Goal: Task Accomplishment & Management: Manage account settings

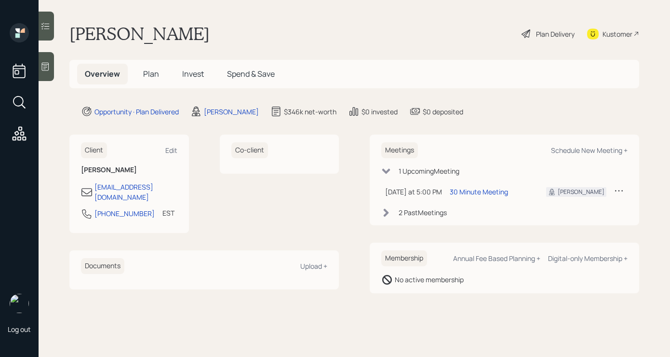
click at [537, 21] on main "[PERSON_NAME] Plan Delivery Kustomer Overview Plan Invest Spend & Save Opportun…" at bounding box center [355, 178] width 632 height 357
click at [536, 29] on div "Plan Delivery" at bounding box center [555, 34] width 39 height 10
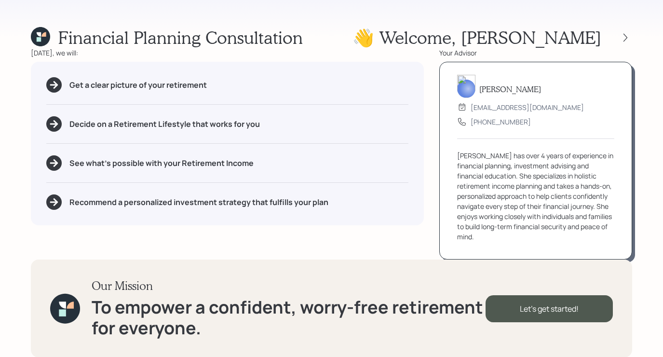
click at [45, 40] on icon at bounding box center [40, 36] width 19 height 19
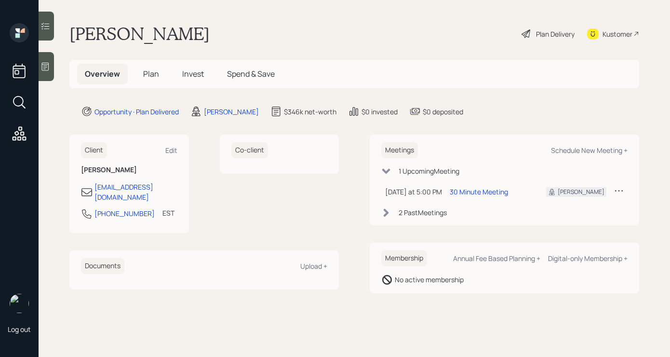
click at [559, 38] on div "Plan Delivery" at bounding box center [555, 34] width 39 height 10
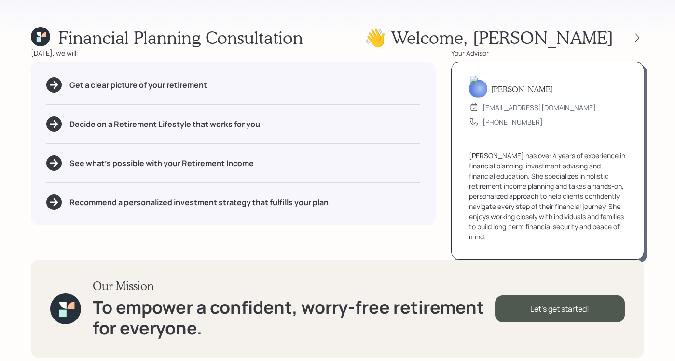
click at [402, 41] on div "Financial Planning Consultation 👋 Welcome , Janice" at bounding box center [337, 37] width 613 height 21
click at [406, 30] on div "Financial Planning Consultation 👋 Welcome , Janice" at bounding box center [337, 37] width 613 height 21
click at [637, 36] on icon at bounding box center [637, 38] width 10 height 10
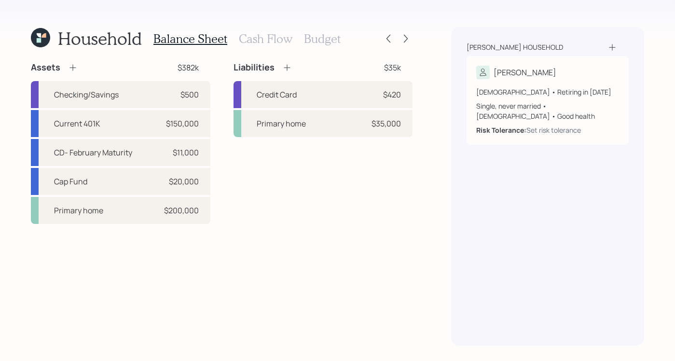
click at [320, 40] on h3 "Budget" at bounding box center [322, 39] width 37 height 14
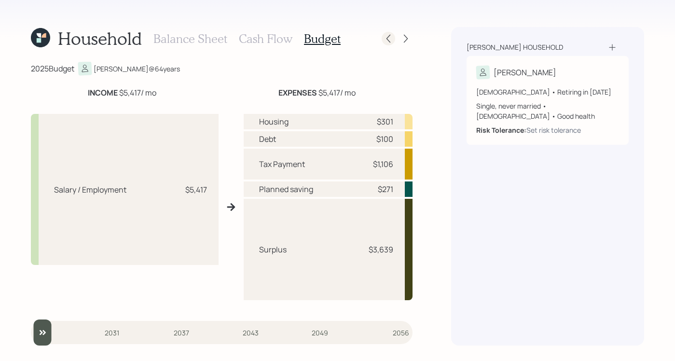
click at [390, 32] on div at bounding box center [389, 39] width 14 height 14
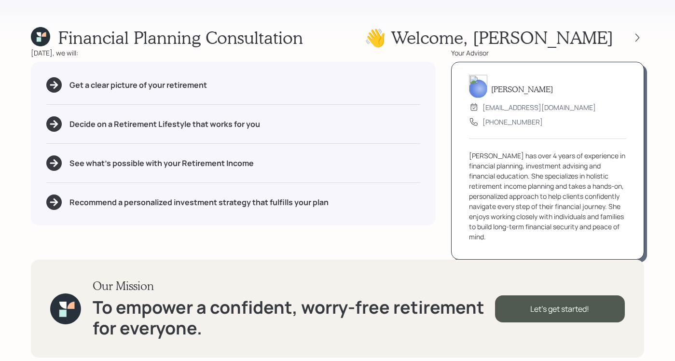
click at [408, 21] on div "Financial Planning Consultation 👋 Welcome , Janice Today, we will: Get a clear …" at bounding box center [337, 180] width 675 height 361
click at [638, 36] on icon at bounding box center [637, 37] width 4 height 8
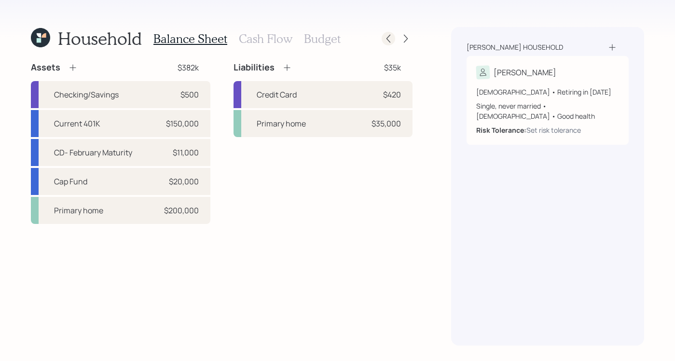
click at [390, 36] on icon at bounding box center [388, 39] width 10 height 10
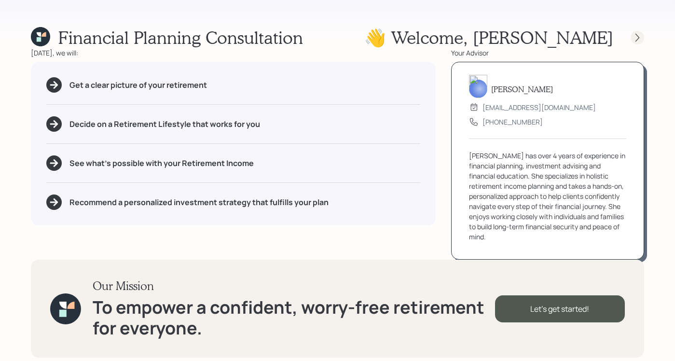
click at [631, 36] on div at bounding box center [637, 38] width 14 height 14
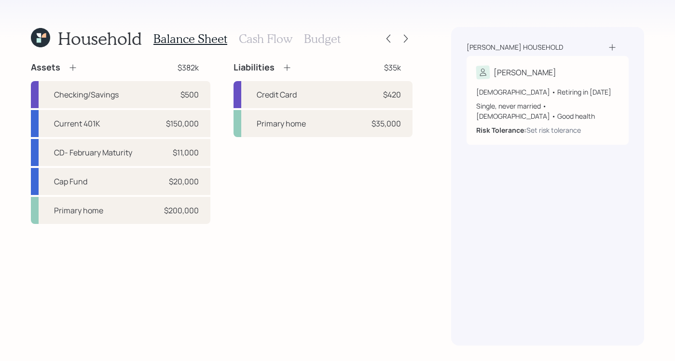
click at [252, 37] on h3 "Cash Flow" at bounding box center [266, 39] width 54 height 14
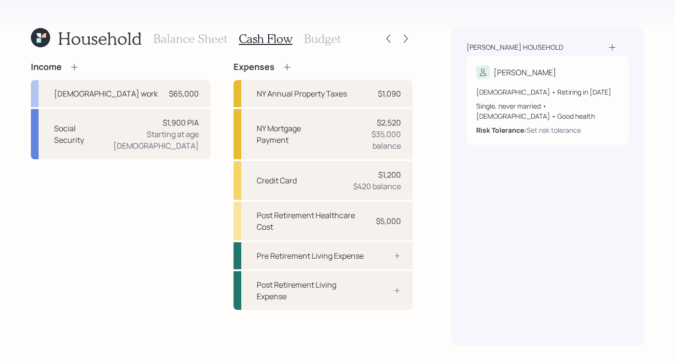
click at [316, 33] on h3 "Budget" at bounding box center [322, 39] width 37 height 14
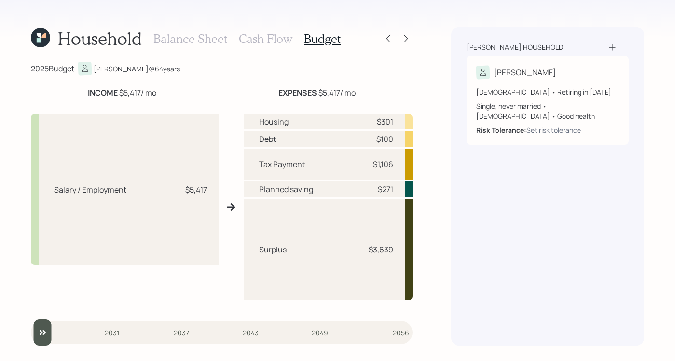
click at [206, 38] on h3 "Balance Sheet" at bounding box center [190, 39] width 74 height 14
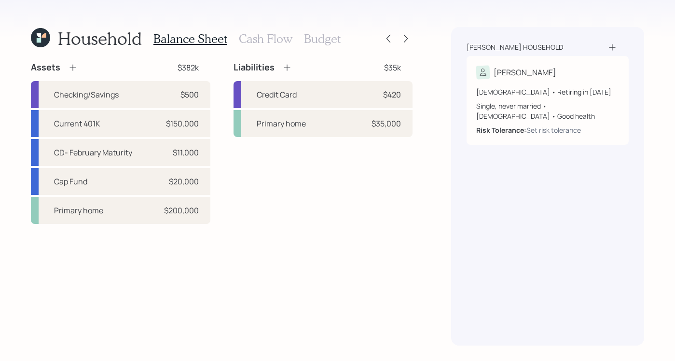
drag, startPoint x: 347, startPoint y: 225, endPoint x: 348, endPoint y: 230, distance: 5.0
click at [347, 227] on div "Assets $382k Checking/Savings $500 Current 401K $150,000 CD- February Maturity …" at bounding box center [222, 204] width 382 height 284
click at [249, 40] on h3 "Cash Flow" at bounding box center [266, 39] width 54 height 14
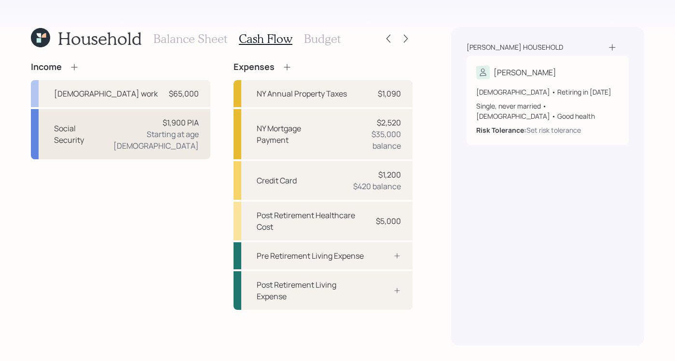
click at [187, 129] on div "Starting at age 65" at bounding box center [148, 139] width 99 height 23
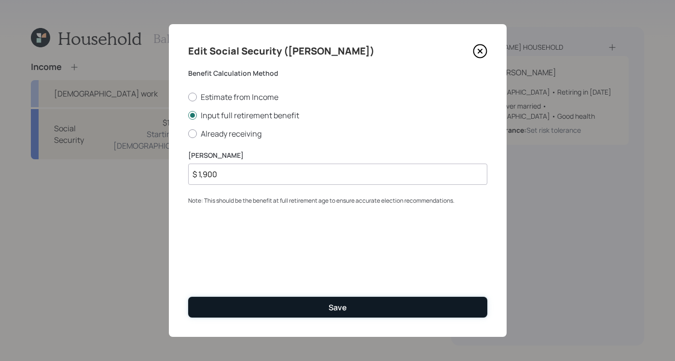
click at [370, 314] on button "Save" at bounding box center [337, 307] width 299 height 21
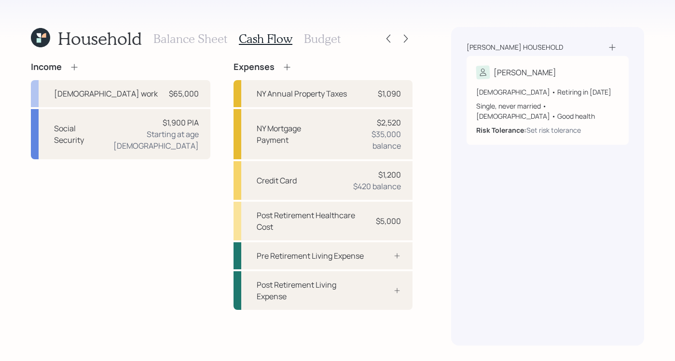
click at [327, 36] on h3 "Budget" at bounding box center [322, 39] width 37 height 14
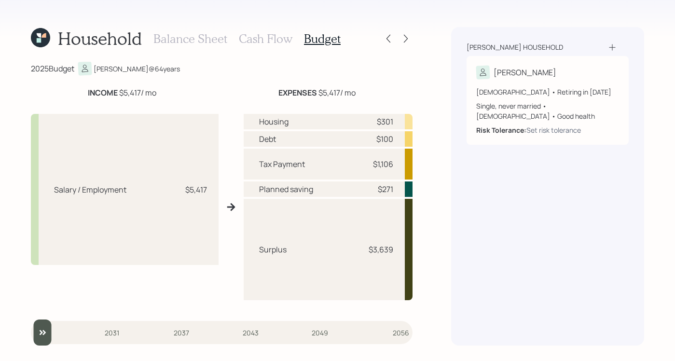
drag, startPoint x: 121, startPoint y: 92, endPoint x: 166, endPoint y: 90, distance: 45.9
click at [165, 94] on div "INCOME $5,417 / mo" at bounding box center [122, 93] width 183 height 12
click at [181, 79] on div "2025 Budget Janice @ 64 years INCOME $5,417 / mo EXPENSES $5,417 / mo Salary / …" at bounding box center [222, 204] width 382 height 284
drag, startPoint x: 366, startPoint y: 247, endPoint x: 403, endPoint y: 251, distance: 36.9
click at [403, 251] on div "Surplus $3,639" at bounding box center [328, 249] width 169 height 101
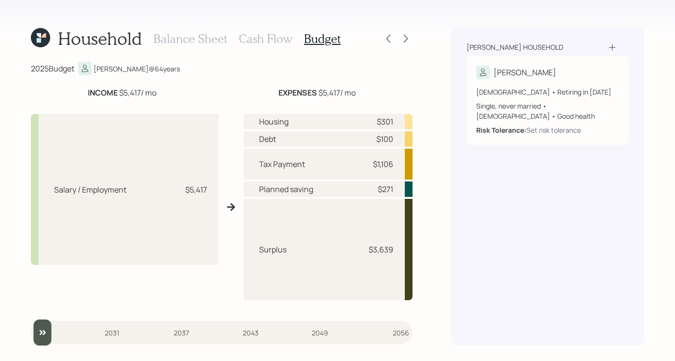
click at [444, 223] on div "Household Balance Sheet Cash Flow Budget 2025 Budget Janice @ 64 years INCOME $…" at bounding box center [337, 180] width 675 height 361
drag, startPoint x: 371, startPoint y: 169, endPoint x: 402, endPoint y: 169, distance: 30.4
click at [402, 169] on div "Tax Payment $1,106" at bounding box center [328, 164] width 169 height 31
click at [442, 163] on div "Household Balance Sheet Cash Flow Budget 2025 Budget Janice @ 64 years INCOME $…" at bounding box center [337, 180] width 675 height 361
click at [189, 40] on h3 "Balance Sheet" at bounding box center [190, 39] width 74 height 14
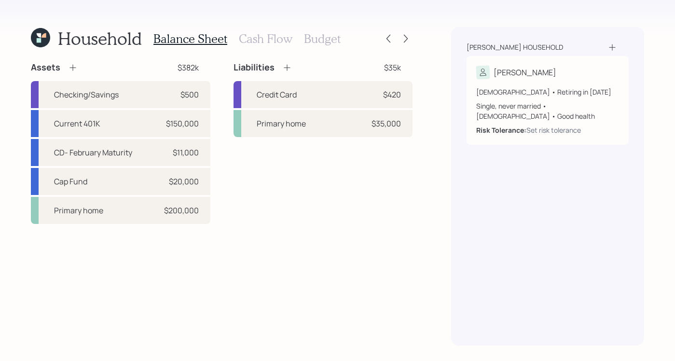
click at [284, 43] on h3 "Cash Flow" at bounding box center [266, 39] width 54 height 14
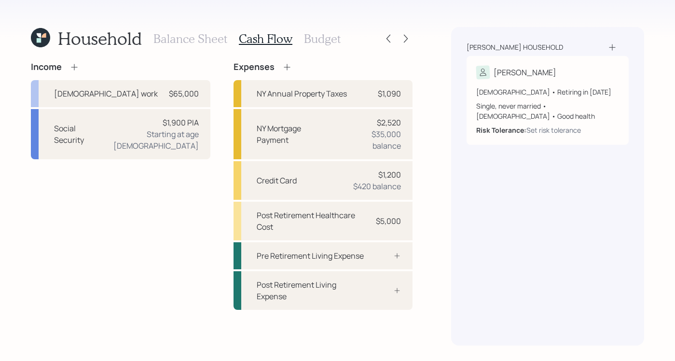
click at [324, 33] on h3 "Budget" at bounding box center [322, 39] width 37 height 14
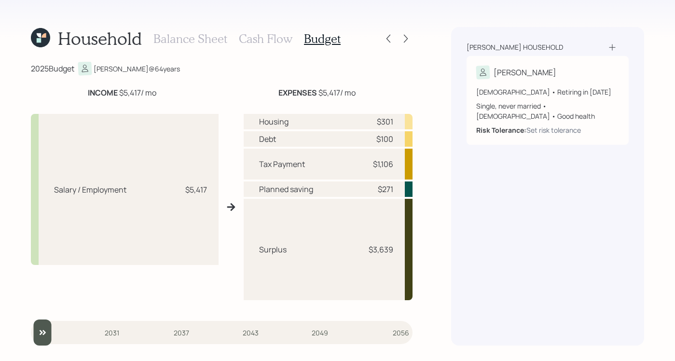
click at [254, 33] on h3 "Cash Flow" at bounding box center [266, 39] width 54 height 14
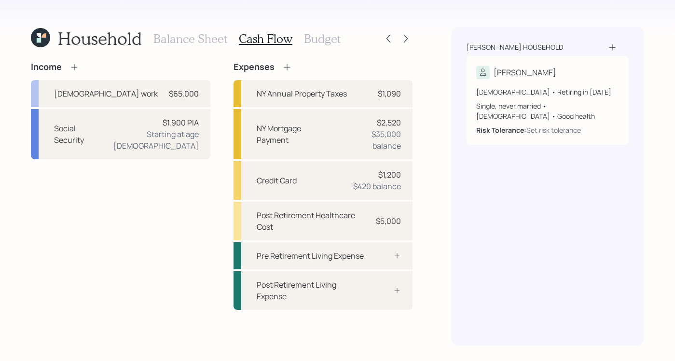
click at [326, 39] on h3 "Budget" at bounding box center [322, 39] width 37 height 14
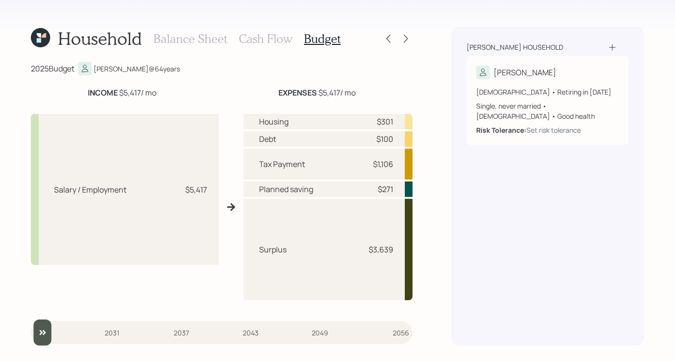
click at [269, 38] on h3 "Cash Flow" at bounding box center [266, 39] width 54 height 14
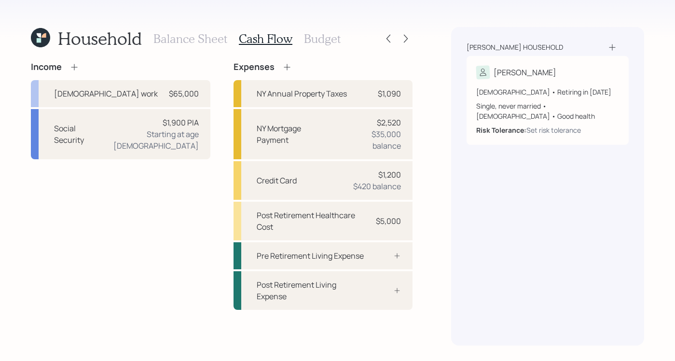
click at [301, 42] on div "Balance Sheet Cash Flow Budget" at bounding box center [246, 38] width 187 height 23
click at [323, 41] on h3 "Budget" at bounding box center [322, 39] width 37 height 14
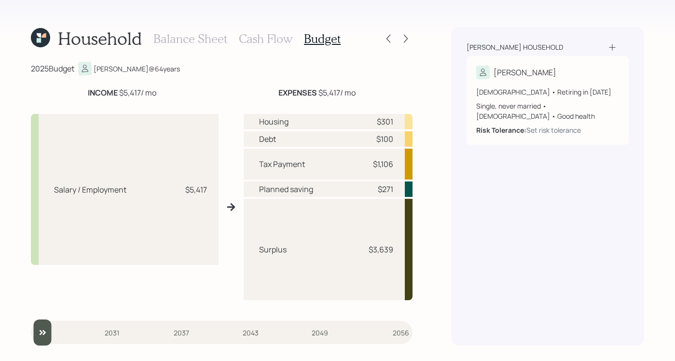
click at [245, 32] on h3 "Cash Flow" at bounding box center [266, 39] width 54 height 14
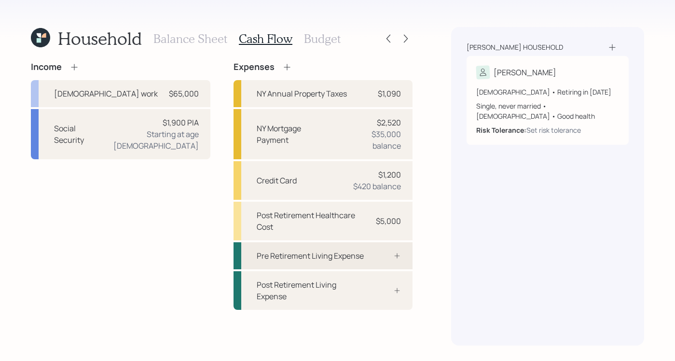
click at [377, 247] on div "Pre Retirement Living Expense" at bounding box center [322, 255] width 179 height 27
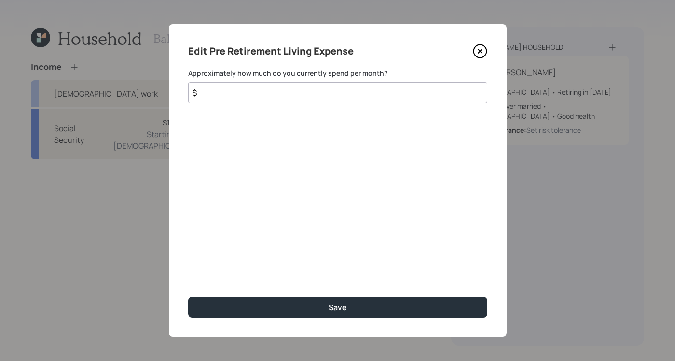
click at [277, 87] on input "$" at bounding box center [337, 92] width 299 height 21
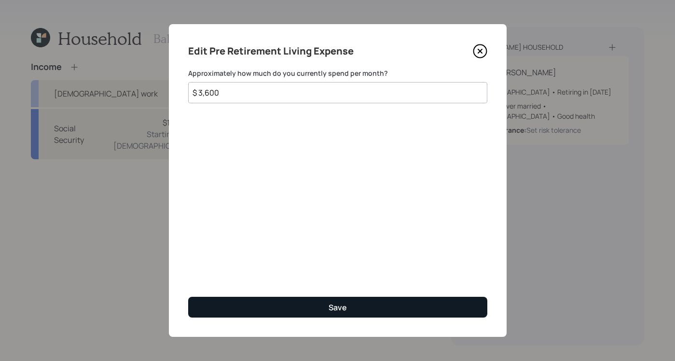
type input "$ 3,600"
click at [343, 300] on button "Save" at bounding box center [337, 307] width 299 height 21
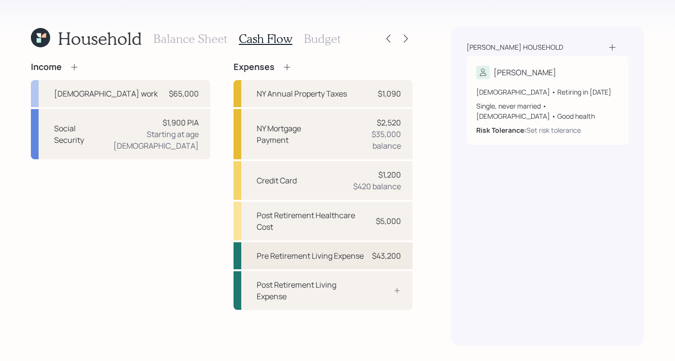
click at [368, 264] on div "Pre Retirement Living Expense $43,200" at bounding box center [322, 255] width 179 height 27
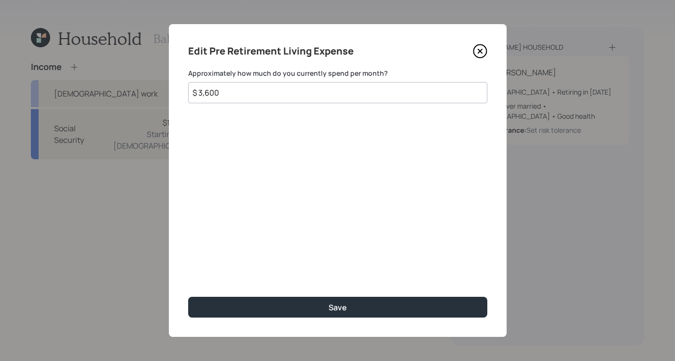
click at [267, 104] on div "Edit Pre Retirement Living Expense Approximately how much do you currently spen…" at bounding box center [338, 180] width 338 height 313
click at [264, 92] on input "$ 3,600" at bounding box center [337, 92] width 299 height 21
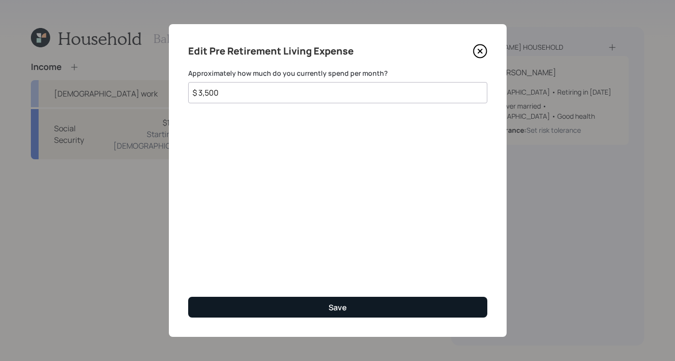
type input "$ 3,500"
click at [363, 310] on button "Save" at bounding box center [337, 307] width 299 height 21
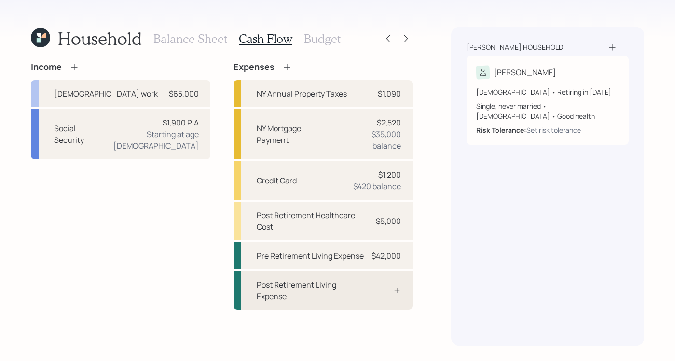
click at [342, 302] on div "Post Retirement Living Expense" at bounding box center [311, 290] width 108 height 23
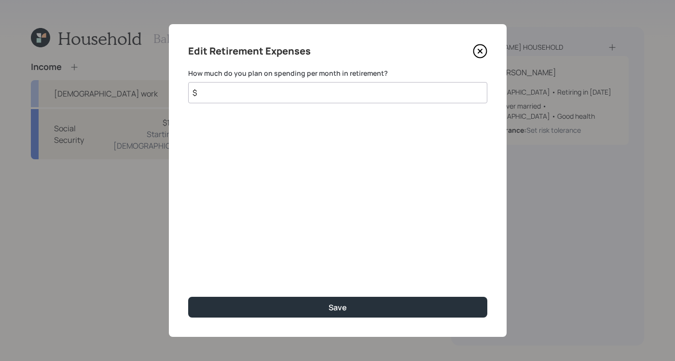
click at [292, 93] on input "$" at bounding box center [337, 92] width 299 height 21
type input "$ 3,500"
drag, startPoint x: 382, startPoint y: 317, endPoint x: 377, endPoint y: 314, distance: 6.3
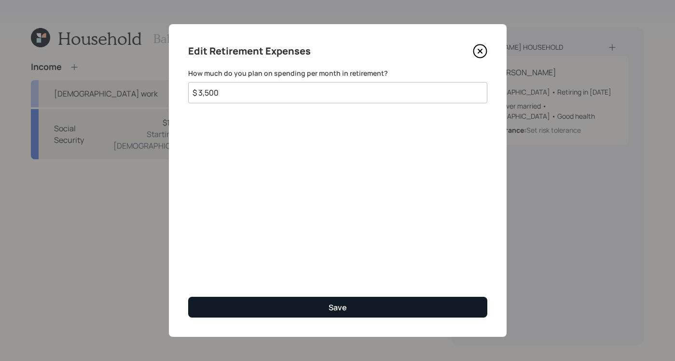
click at [382, 317] on div "Edit Retirement Expenses How much do you plan on spending per month in retireme…" at bounding box center [338, 180] width 338 height 313
click at [368, 306] on button "Save" at bounding box center [337, 307] width 299 height 21
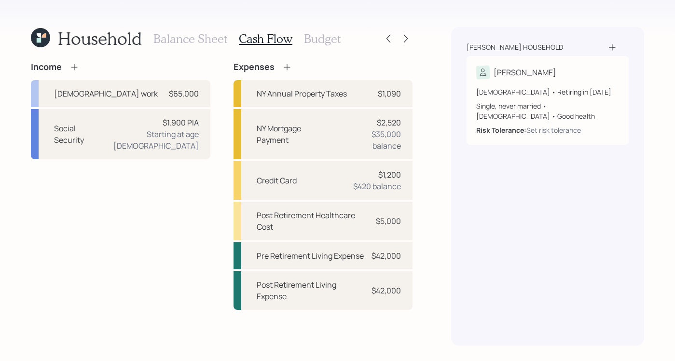
click at [314, 31] on div "Balance Sheet Cash Flow Budget" at bounding box center [246, 38] width 187 height 23
click at [305, 30] on div "Balance Sheet Cash Flow Budget" at bounding box center [246, 38] width 187 height 23
click at [314, 41] on h3 "Budget" at bounding box center [322, 39] width 37 height 14
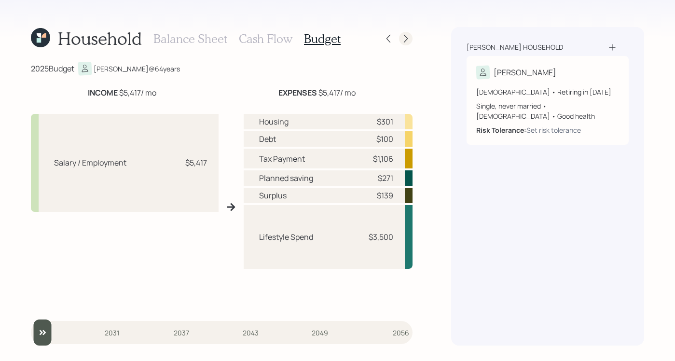
click at [410, 37] on icon at bounding box center [406, 39] width 10 height 10
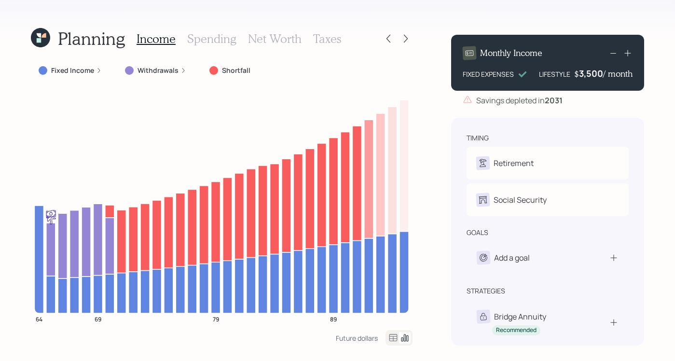
click at [96, 68] on icon at bounding box center [99, 71] width 6 height 6
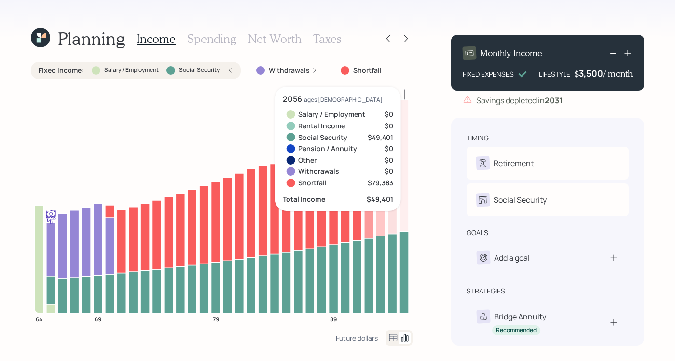
click at [652, 108] on div "Planning Income Spending Net Worth Taxes Fixed Income : Salary / Employment Soc…" at bounding box center [337, 180] width 675 height 361
drag, startPoint x: 655, startPoint y: 93, endPoint x: 647, endPoint y: 97, distance: 8.4
click at [655, 93] on div "Planning Income Spending Net Worth Taxes Fixed Income : Salary / Employment Soc…" at bounding box center [337, 180] width 675 height 361
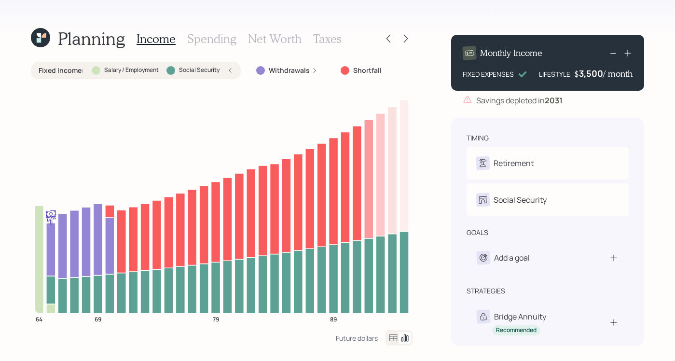
click at [18, 161] on div "Planning Income Spending Net Worth Taxes Fixed Income : Salary / Employment Soc…" at bounding box center [337, 180] width 675 height 361
click at [18, 114] on div "Planning Income Spending Net Worth Taxes Fixed Income : Salary / Employment Soc…" at bounding box center [337, 180] width 675 height 361
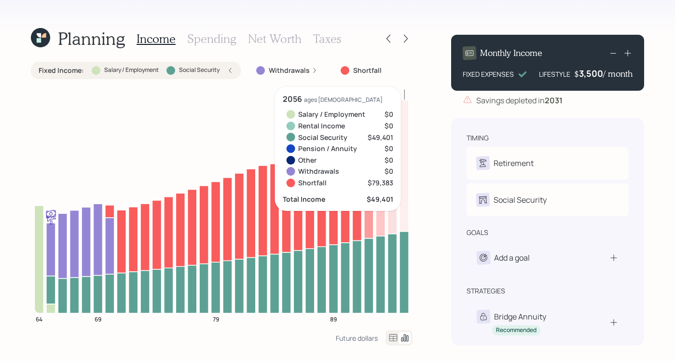
click at [658, 114] on div "Planning Income Spending Net Worth Taxes Fixed Income : Salary / Employment Soc…" at bounding box center [337, 180] width 675 height 361
drag, startPoint x: 575, startPoint y: 72, endPoint x: 593, endPoint y: 71, distance: 17.9
click at [593, 71] on div "$ 3,500 / month" at bounding box center [603, 74] width 58 height 12
click at [650, 101] on div "Planning Income Spending Net Worth Taxes Fixed Income : Salary / Employment Soc…" at bounding box center [337, 180] width 675 height 361
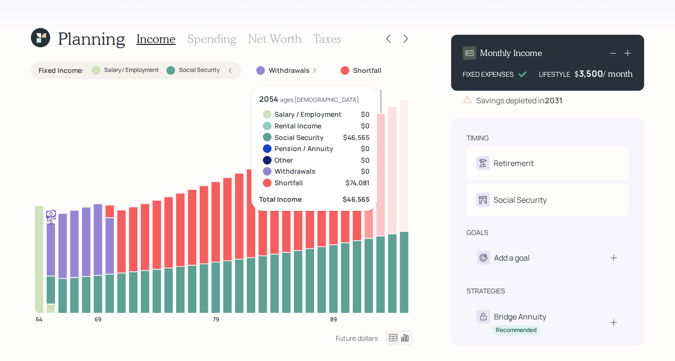
click at [609, 53] on icon at bounding box center [613, 53] width 12 height 12
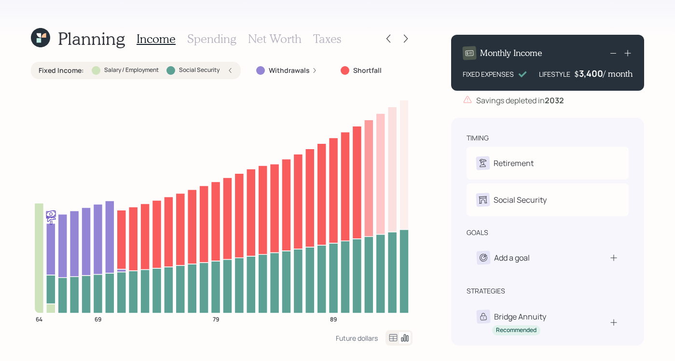
click at [659, 68] on div "Planning Income Spending Net Worth Taxes Fixed Income : Salary / Employment Soc…" at bounding box center [337, 180] width 675 height 361
click at [388, 37] on icon at bounding box center [388, 39] width 10 height 10
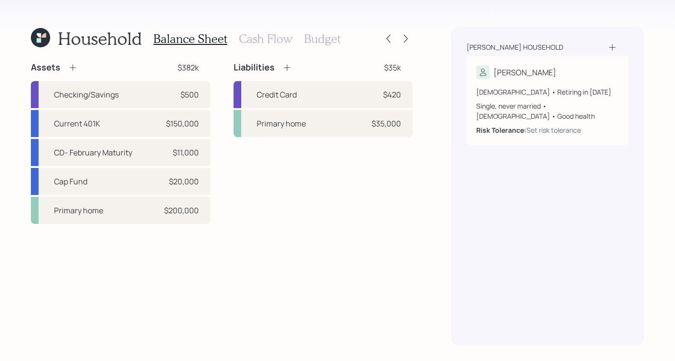
click at [259, 37] on h3 "Cash Flow" at bounding box center [266, 39] width 54 height 14
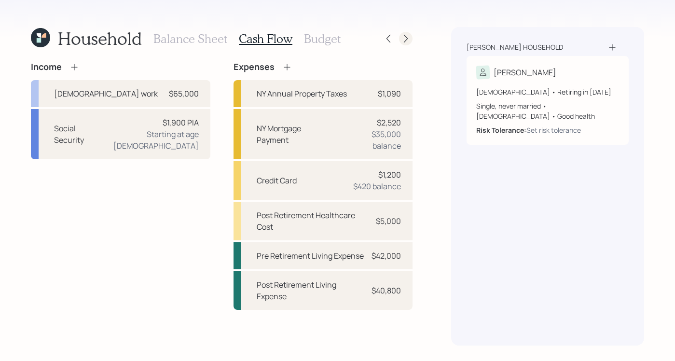
click at [403, 41] on icon at bounding box center [406, 39] width 10 height 10
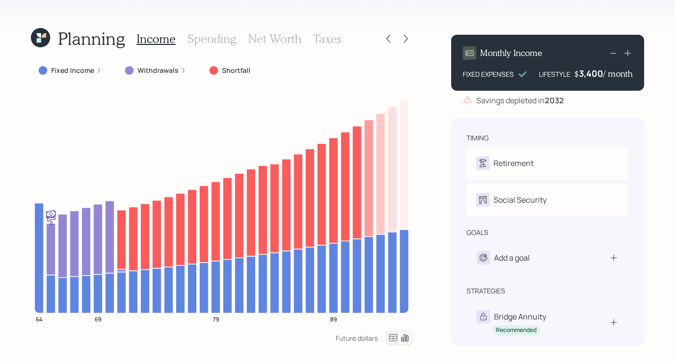
click at [434, 41] on div "Planning Income Spending Net Worth Taxes Fixed Income Withdrawals Shortfall 64 …" at bounding box center [337, 180] width 675 height 361
click at [391, 41] on icon at bounding box center [388, 39] width 10 height 10
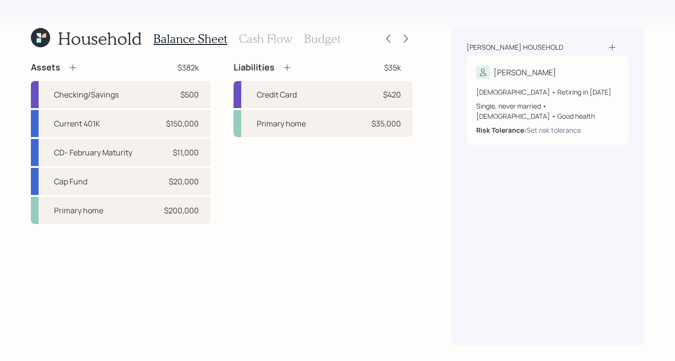
click at [276, 38] on h3 "Cash Flow" at bounding box center [266, 39] width 54 height 14
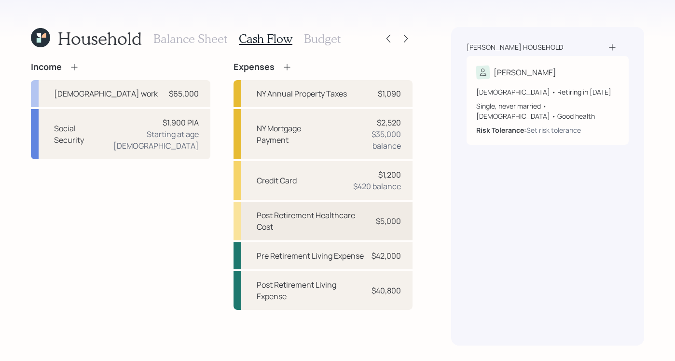
click at [390, 221] on div "$5,000" at bounding box center [388, 221] width 25 height 12
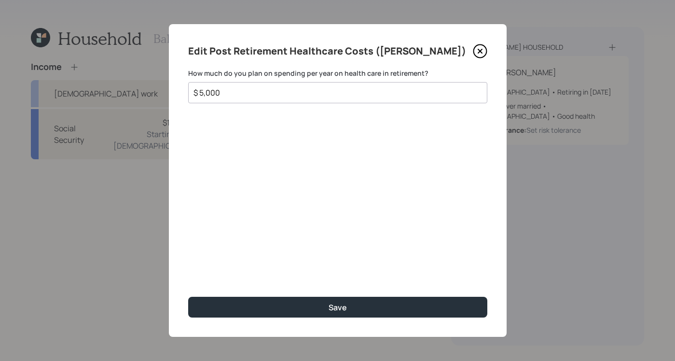
drag, startPoint x: 249, startPoint y: 87, endPoint x: 89, endPoint y: 65, distance: 161.7
click at [89, 65] on div "Edit Post Retirement Healthcare Costs (Janice) How much do you plan on spending…" at bounding box center [337, 180] width 675 height 361
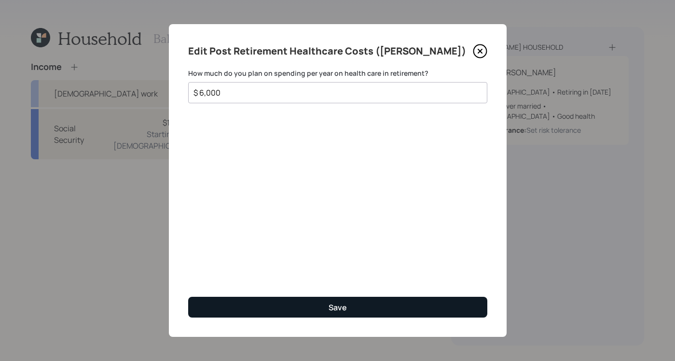
type input "$ 6,000"
click at [404, 303] on button "Save" at bounding box center [337, 307] width 299 height 21
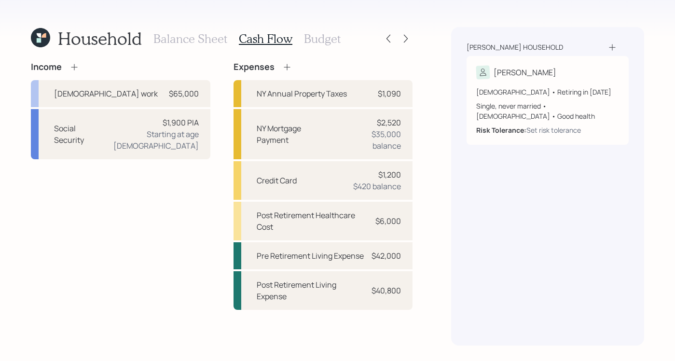
click at [486, 224] on div "Johnson household Janice 64 years old • Retiring in February 2026 Single, never…" at bounding box center [547, 186] width 193 height 318
click at [308, 34] on h3 "Budget" at bounding box center [322, 39] width 37 height 14
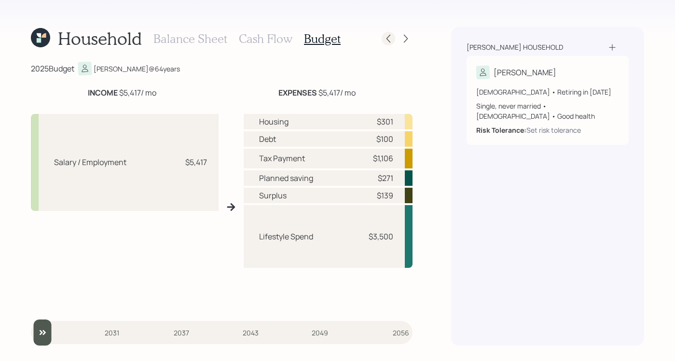
click at [393, 39] on icon at bounding box center [388, 39] width 10 height 10
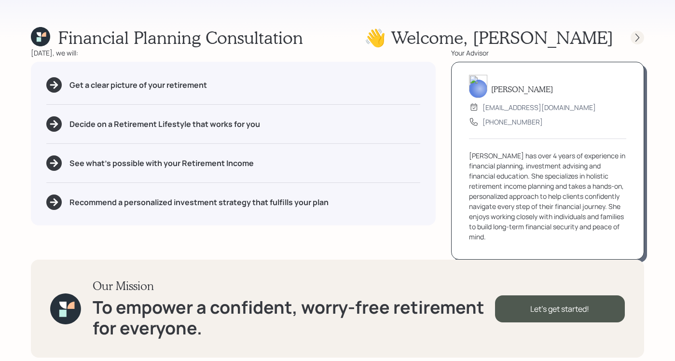
click at [635, 36] on icon at bounding box center [637, 38] width 10 height 10
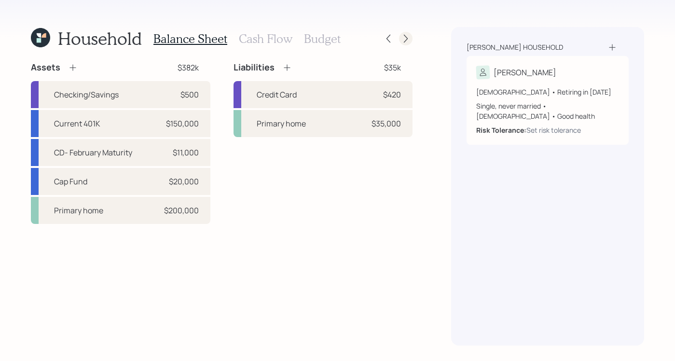
click at [406, 41] on icon at bounding box center [406, 39] width 10 height 10
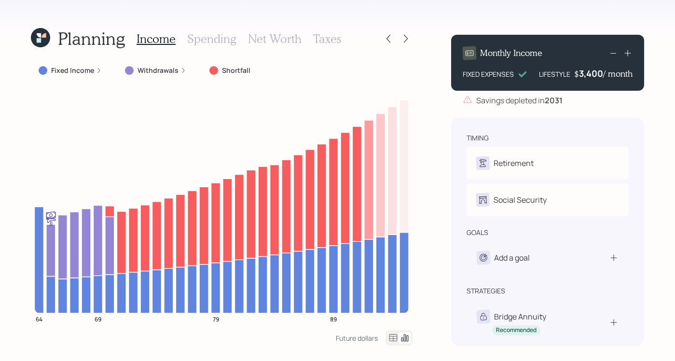
click at [649, 122] on div "Planning Income Spending Net Worth Taxes Fixed Income Withdrawals Shortfall 64 …" at bounding box center [337, 180] width 675 height 361
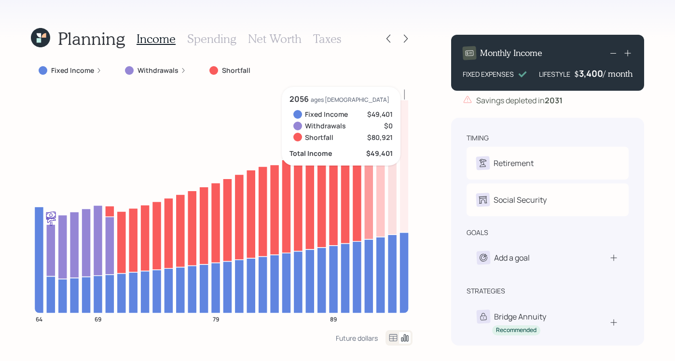
click at [616, 57] on icon at bounding box center [613, 53] width 12 height 12
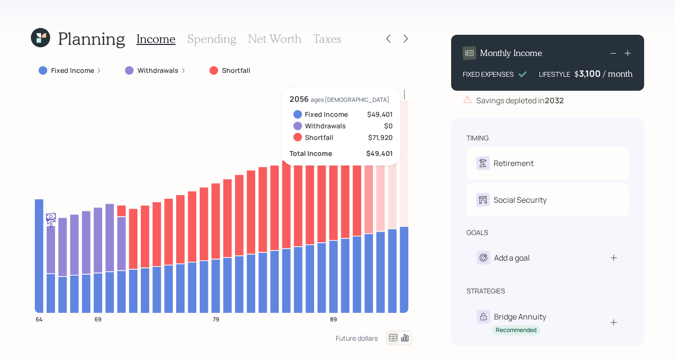
click at [616, 53] on icon at bounding box center [613, 53] width 12 height 12
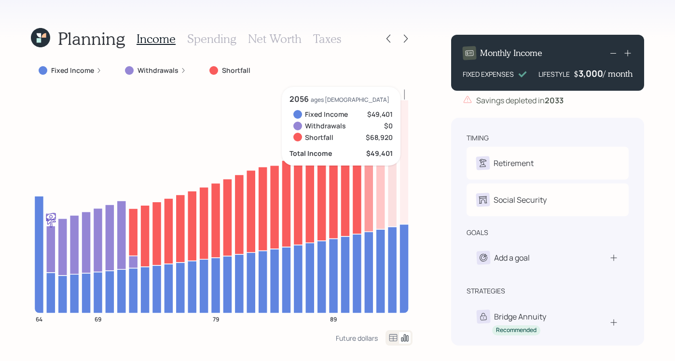
click at [616, 53] on icon at bounding box center [613, 53] width 12 height 12
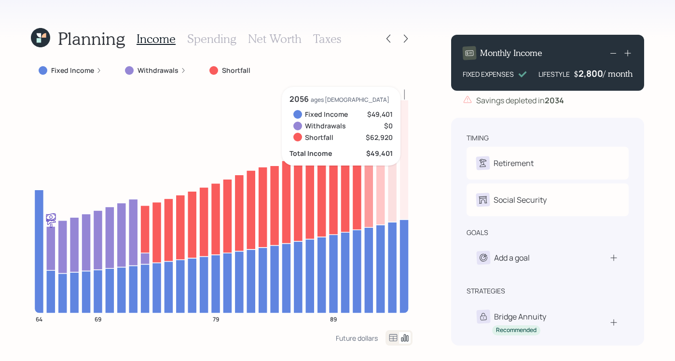
click at [433, 23] on div "Planning Income Spending Net Worth Taxes Fixed Income Withdrawals Shortfall 64 …" at bounding box center [337, 180] width 675 height 361
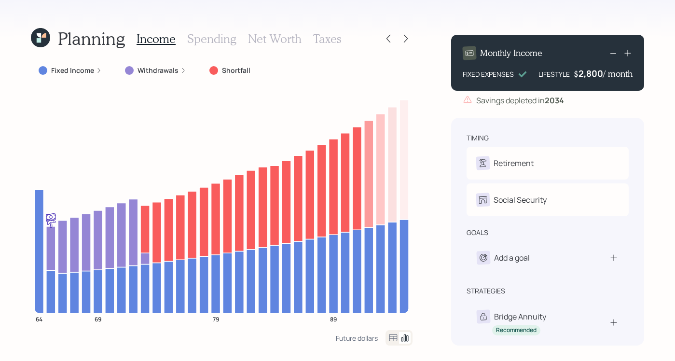
click at [436, 58] on div "Planning Income Spending Net Worth Taxes Fixed Income Withdrawals Shortfall 64 …" at bounding box center [337, 180] width 675 height 361
click at [389, 33] on div at bounding box center [389, 39] width 14 height 14
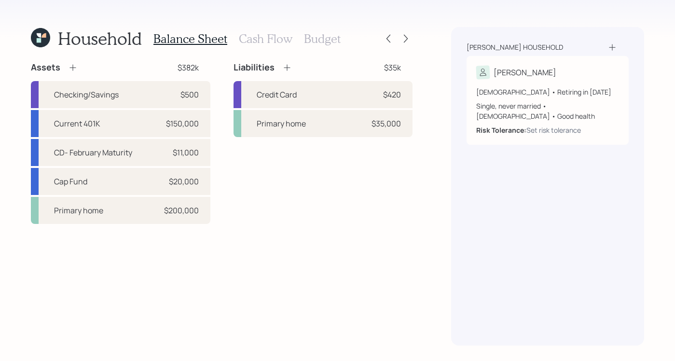
click at [257, 32] on h3 "Cash Flow" at bounding box center [266, 39] width 54 height 14
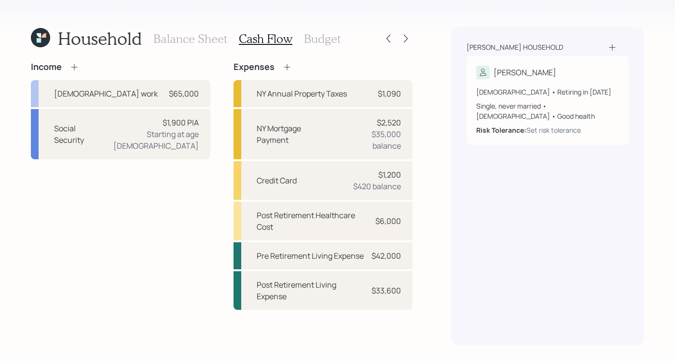
drag, startPoint x: 72, startPoint y: 65, endPoint x: 66, endPoint y: 72, distance: 9.2
click at [73, 65] on icon at bounding box center [74, 67] width 10 height 10
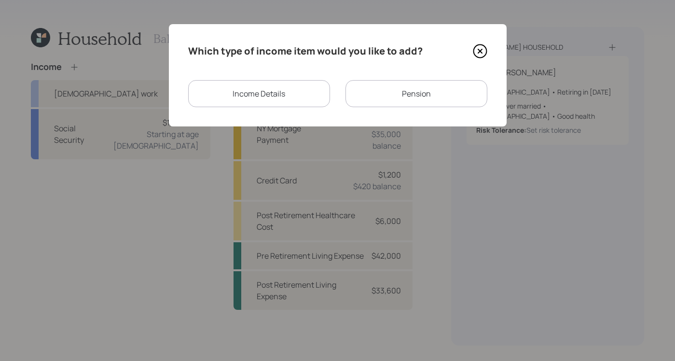
click at [264, 101] on div "Income Details" at bounding box center [259, 93] width 142 height 27
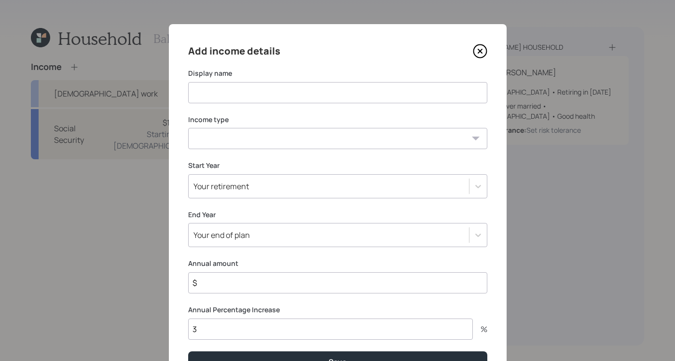
click at [409, 92] on input at bounding box center [337, 92] width 299 height 21
type input "[DEMOGRAPHIC_DATA] job"
click at [468, 134] on select "Full-time work Part-time work Self employment Other" at bounding box center [337, 138] width 299 height 21
select select "part_time"
click at [188, 128] on select "Full-time work Part-time work Self employment Other" at bounding box center [337, 138] width 299 height 21
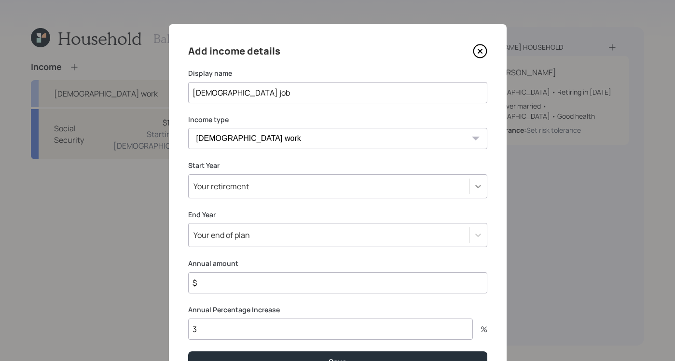
click at [482, 182] on div at bounding box center [477, 185] width 17 height 17
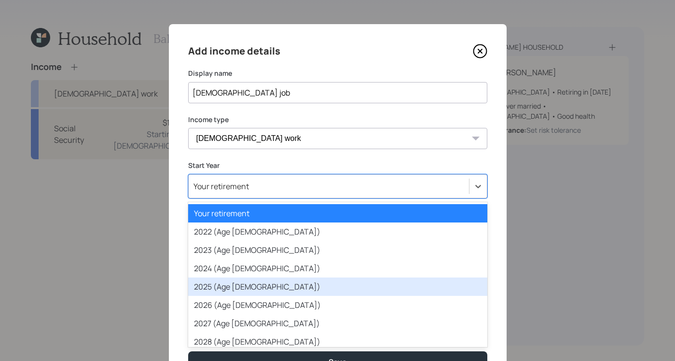
drag, startPoint x: 245, startPoint y: 288, endPoint x: 255, endPoint y: 291, distance: 10.7
click at [247, 288] on div "2025 (Age 64)" at bounding box center [337, 286] width 299 height 18
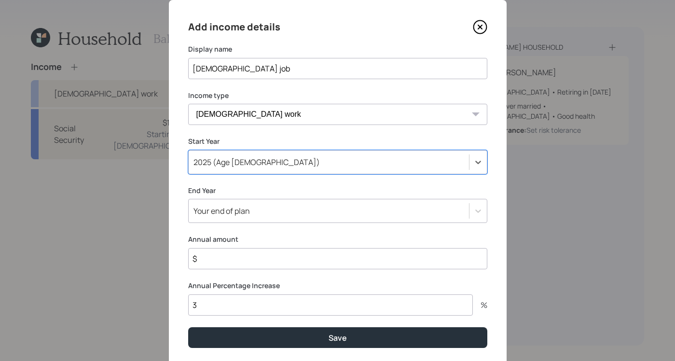
scroll to position [55, 0]
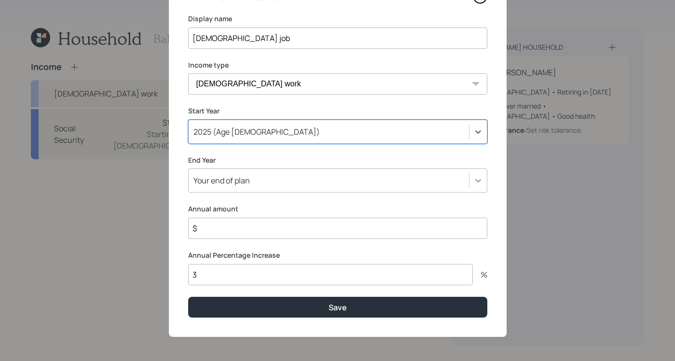
click at [473, 181] on icon at bounding box center [478, 181] width 10 height 10
click at [286, 149] on div "Add income details Display name part time job Income type Full-time work Part-t…" at bounding box center [338, 153] width 338 height 367
click at [475, 124] on div at bounding box center [477, 131] width 17 height 17
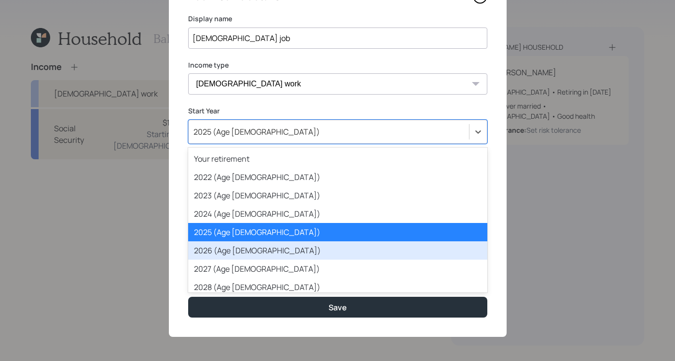
click at [350, 250] on div "2026 (Age 65)" at bounding box center [337, 250] width 299 height 18
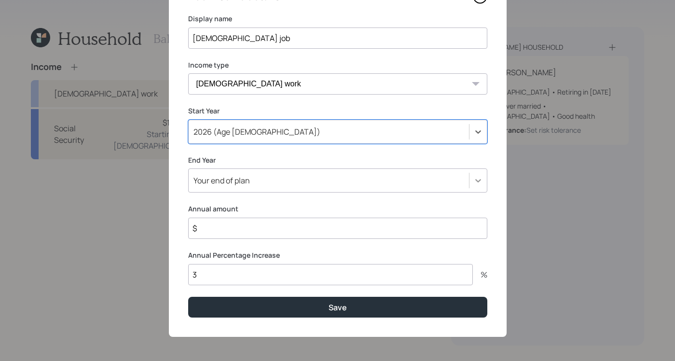
click at [473, 181] on icon at bounding box center [478, 181] width 10 height 10
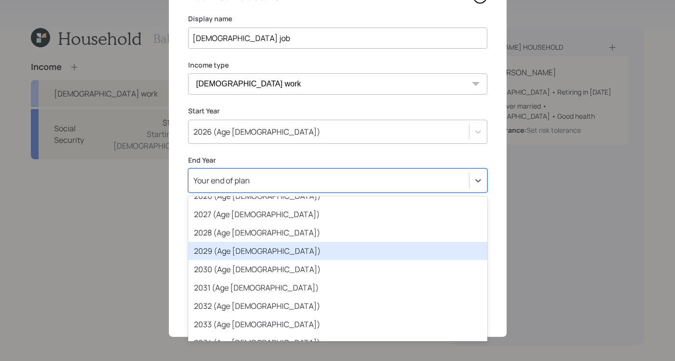
scroll to position [107, 0]
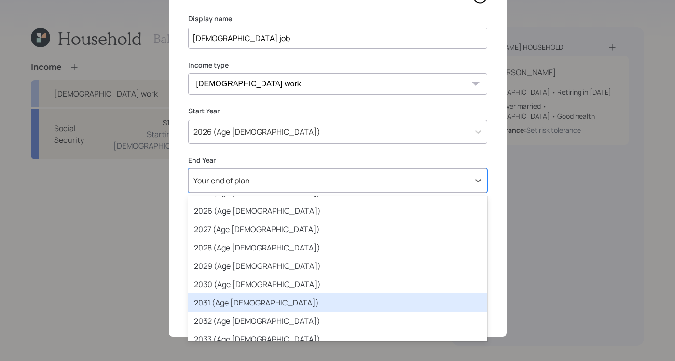
click at [317, 309] on div "2031 (Age 70)" at bounding box center [337, 302] width 299 height 18
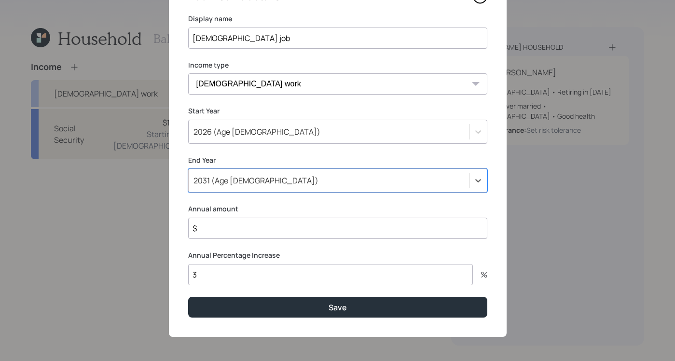
click at [289, 229] on input "$" at bounding box center [337, 228] width 299 height 21
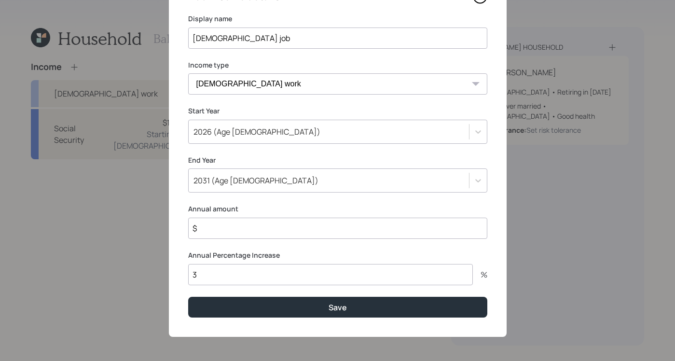
click at [289, 229] on input "$" at bounding box center [337, 228] width 299 height 21
type input "$ 16,320"
click at [237, 274] on input "3" at bounding box center [330, 274] width 285 height 21
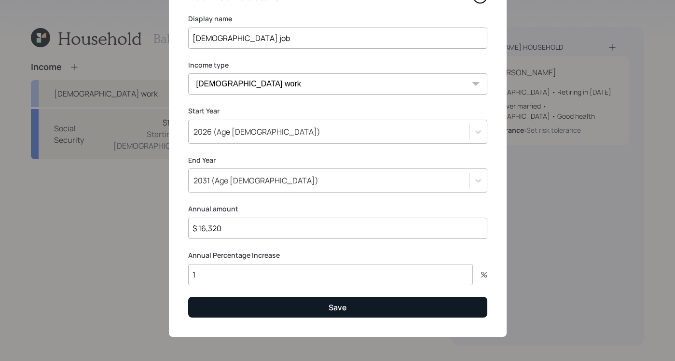
type input "1"
click at [261, 298] on button "Save" at bounding box center [337, 307] width 299 height 21
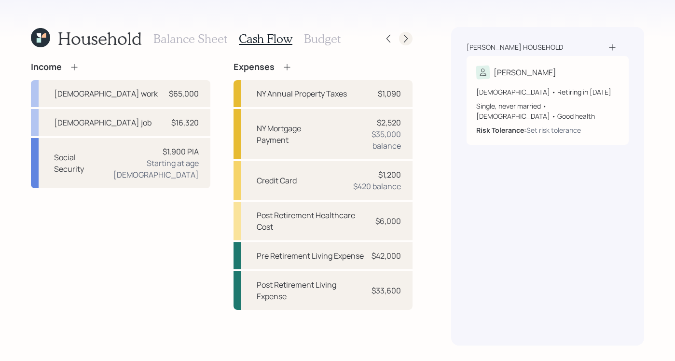
click at [401, 39] on icon at bounding box center [406, 39] width 10 height 10
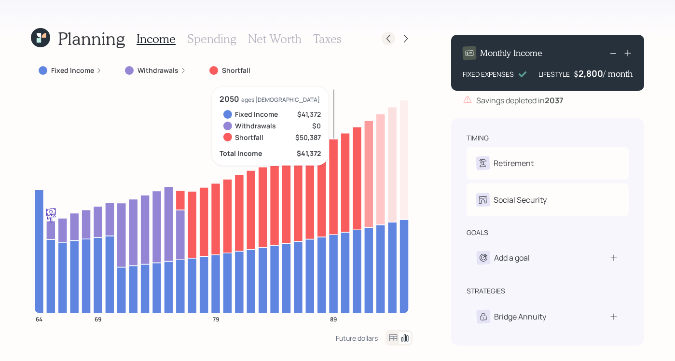
click at [392, 40] on icon at bounding box center [388, 39] width 10 height 10
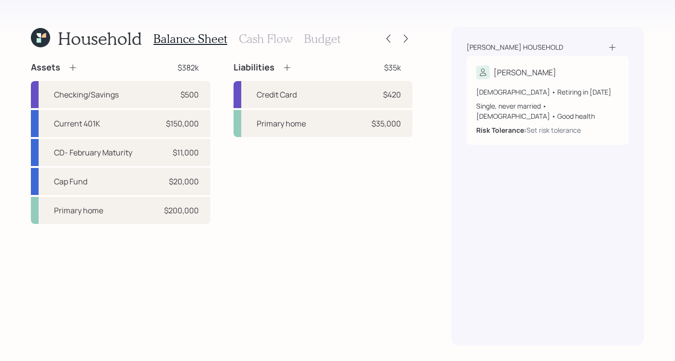
click at [267, 41] on h3 "Cash Flow" at bounding box center [266, 39] width 54 height 14
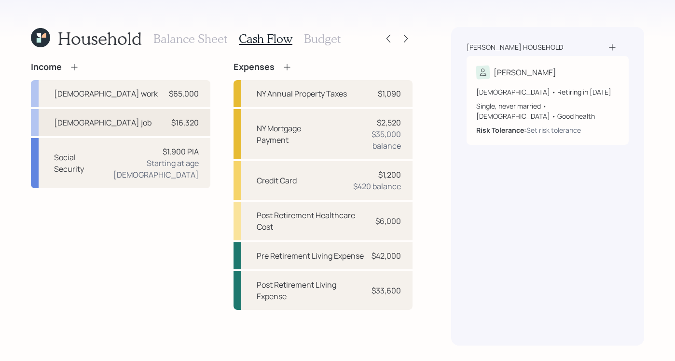
click at [71, 123] on div "[DEMOGRAPHIC_DATA] job" at bounding box center [102, 123] width 97 height 12
select select "part_time"
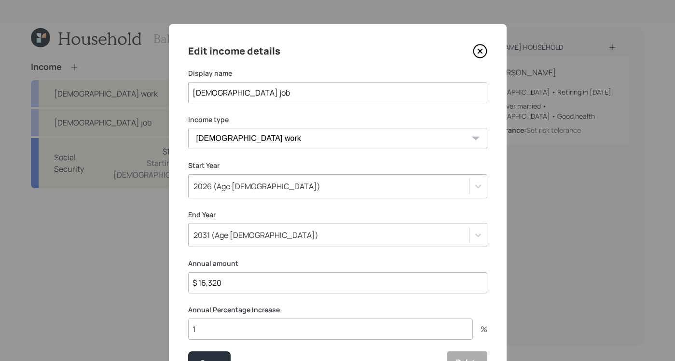
click at [473, 46] on icon at bounding box center [479, 51] width 13 height 13
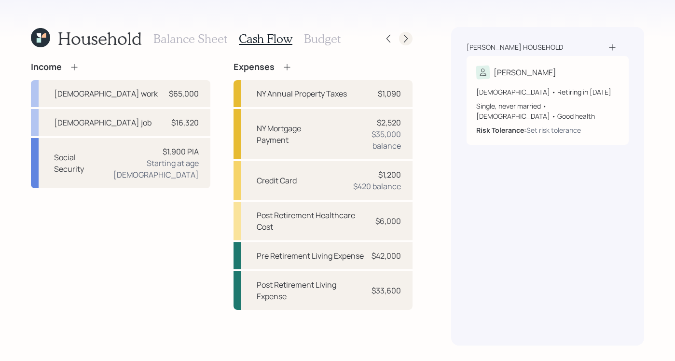
click at [405, 41] on icon at bounding box center [406, 39] width 4 height 8
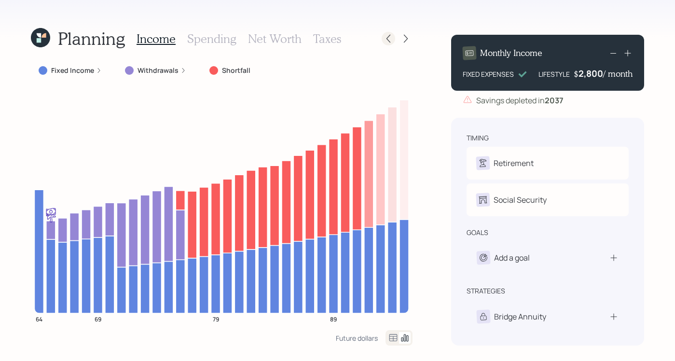
click at [388, 33] on div at bounding box center [389, 39] width 14 height 14
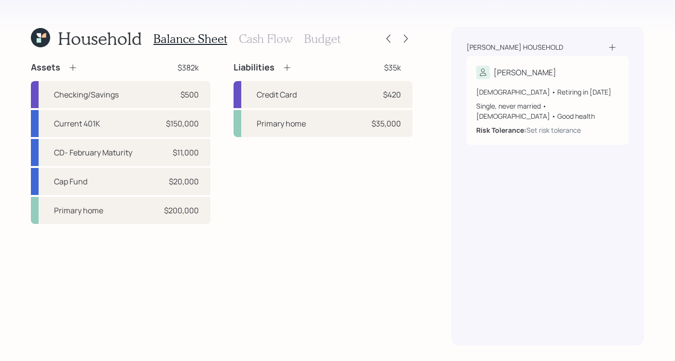
click at [259, 38] on h3 "Cash Flow" at bounding box center [266, 39] width 54 height 14
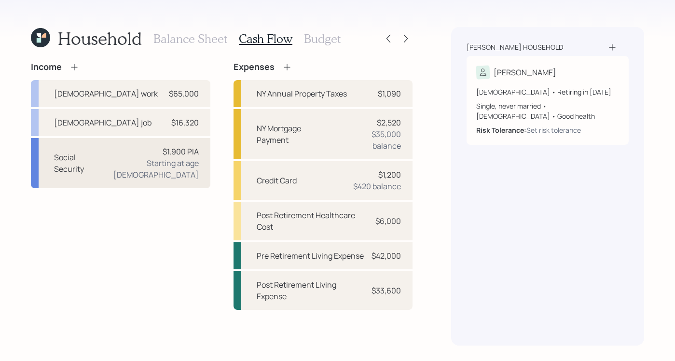
click at [158, 157] on div "Starting at age 65" at bounding box center [148, 168] width 99 height 23
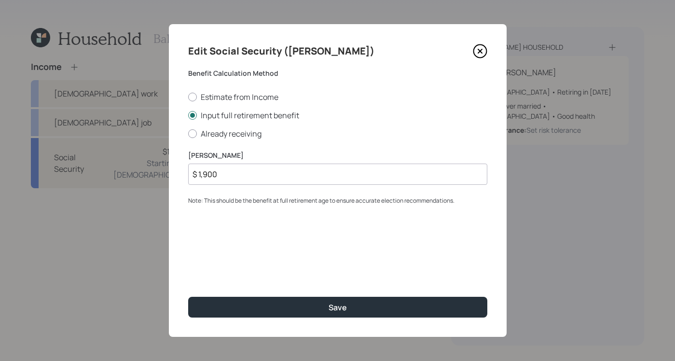
click at [483, 54] on icon at bounding box center [480, 51] width 14 height 14
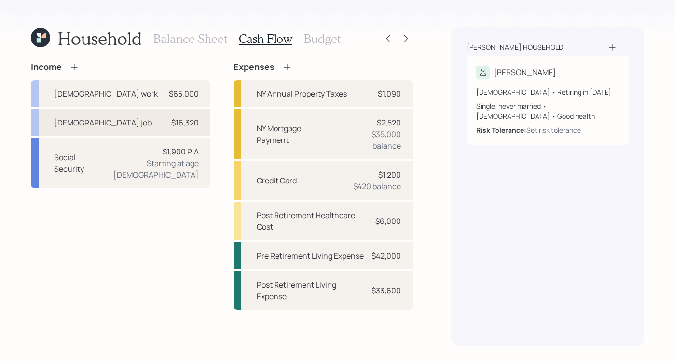
click at [135, 119] on div "part time job $16,320" at bounding box center [120, 122] width 179 height 27
select select "part_time"
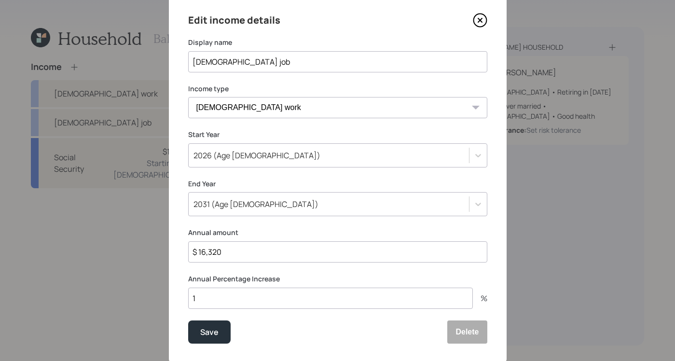
scroll to position [56, 0]
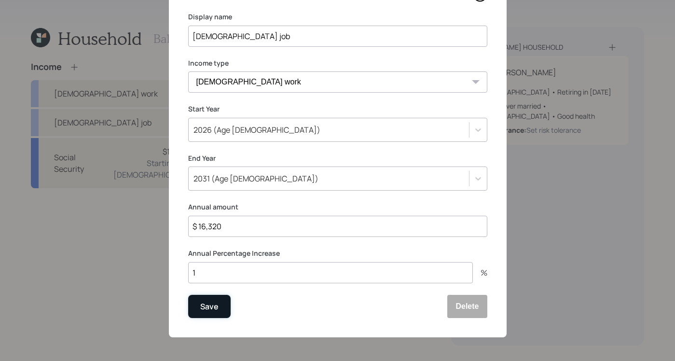
click at [202, 309] on div "Save" at bounding box center [209, 306] width 18 height 13
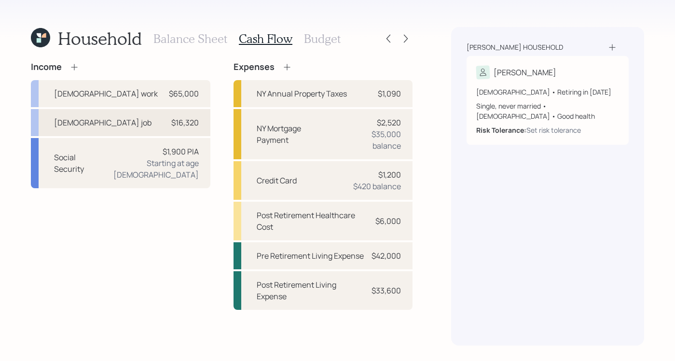
click at [83, 123] on div "[DEMOGRAPHIC_DATA] job" at bounding box center [102, 123] width 97 height 12
select select "part_time"
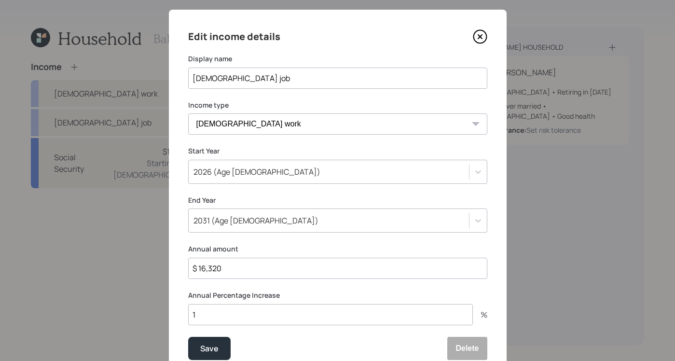
scroll to position [56, 0]
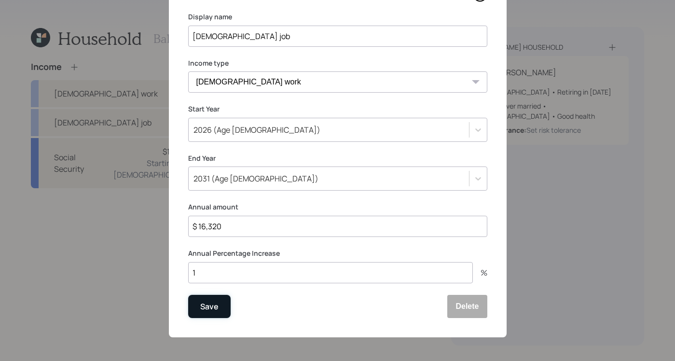
click at [209, 313] on button "Save" at bounding box center [209, 306] width 42 height 23
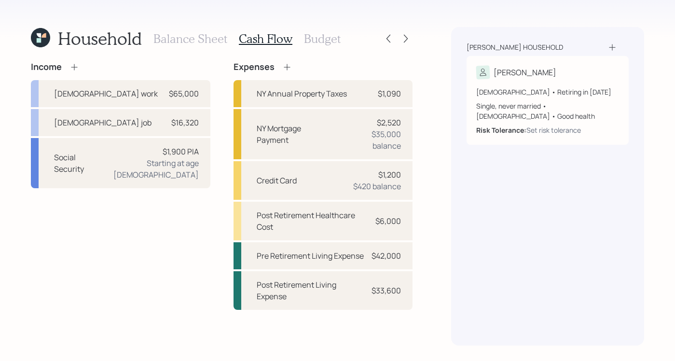
click at [177, 43] on h3 "Balance Sheet" at bounding box center [190, 39] width 74 height 14
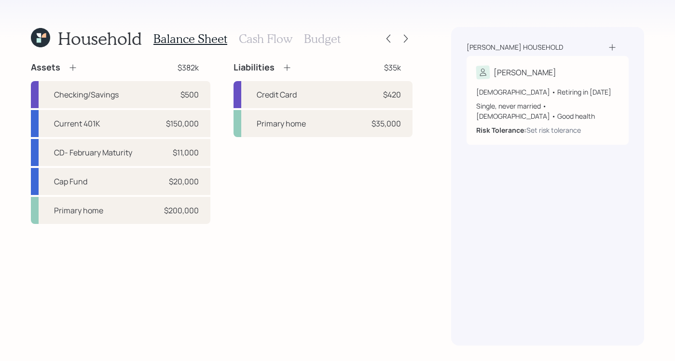
click at [327, 49] on div "Balance Sheet Cash Flow Budget" at bounding box center [246, 38] width 187 height 23
click at [309, 36] on h3 "Budget" at bounding box center [322, 39] width 37 height 14
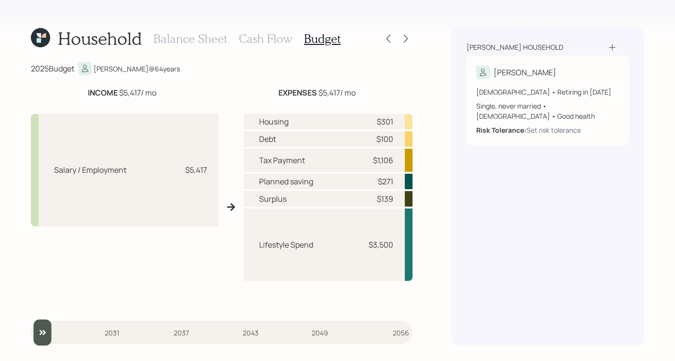
click at [415, 36] on div "Household Balance Sheet Cash Flow Budget 2025 Budget Janice @ 64 years INCOME $…" at bounding box center [337, 180] width 675 height 361
click at [412, 40] on div at bounding box center [406, 39] width 14 height 14
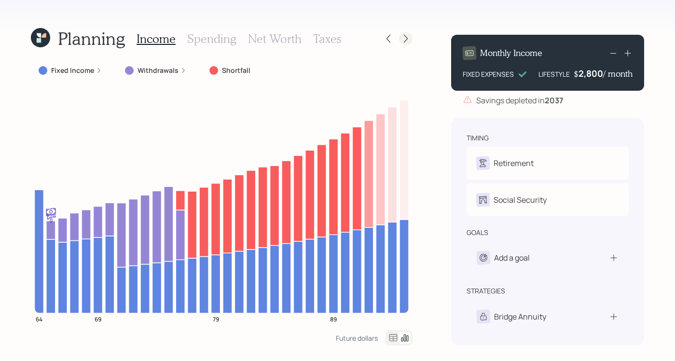
click at [401, 36] on icon at bounding box center [406, 39] width 10 height 10
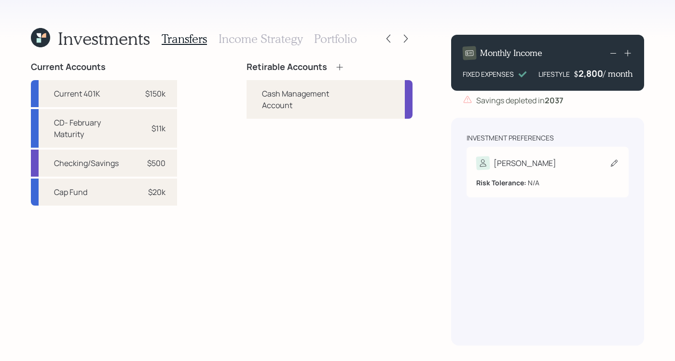
click at [566, 172] on div "Risk Tolerance: N/A" at bounding box center [547, 179] width 143 height 18
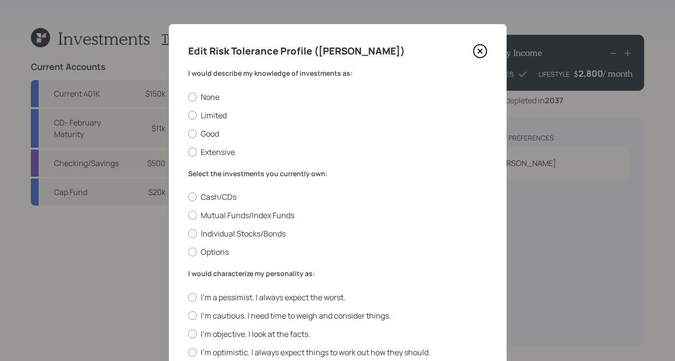
click at [179, 124] on div "Edit Risk Tolerance Profile (Janice) I would describe my knowledge of investmen…" at bounding box center [338, 353] width 338 height 658
click at [181, 120] on div "Edit Risk Tolerance Profile (Janice) I would describe my knowledge of investmen…" at bounding box center [338, 353] width 338 height 658
click at [188, 116] on div at bounding box center [192, 115] width 9 height 9
click at [188, 115] on input "Limited" at bounding box center [188, 115] width 0 height 0
radio input "true"
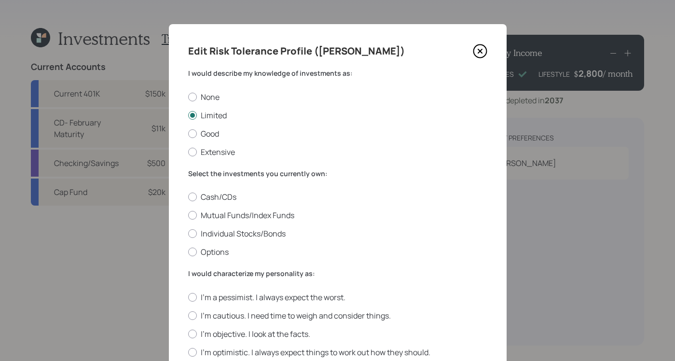
scroll to position [16, 0]
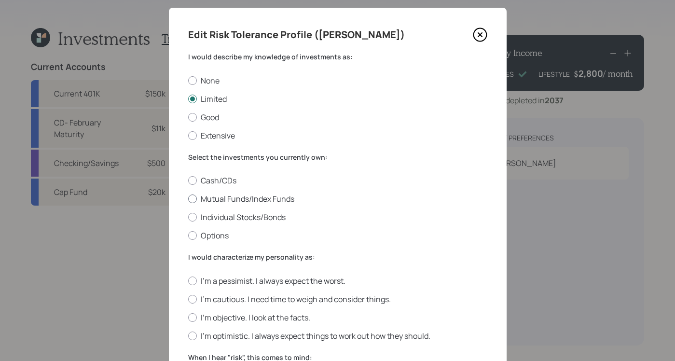
click at [188, 199] on div at bounding box center [192, 198] width 9 height 9
click at [188, 199] on input "Mutual Funds/Index Funds" at bounding box center [188, 199] width 0 height 0
radio input "true"
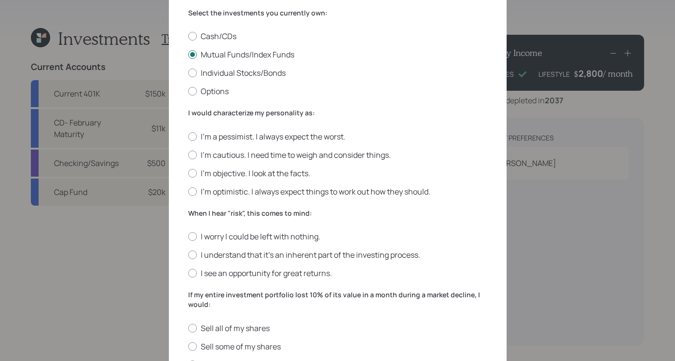
scroll to position [161, 0]
click at [188, 192] on div at bounding box center [192, 191] width 9 height 9
click at [188, 191] on input "I'm optimistic. I always expect things to work out how they should." at bounding box center [188, 191] width 0 height 0
radio input "true"
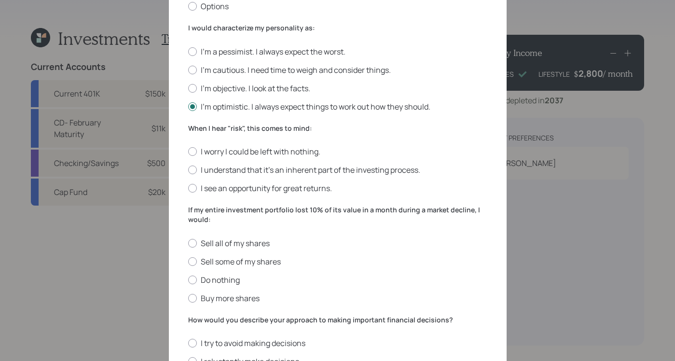
scroll to position [296, 0]
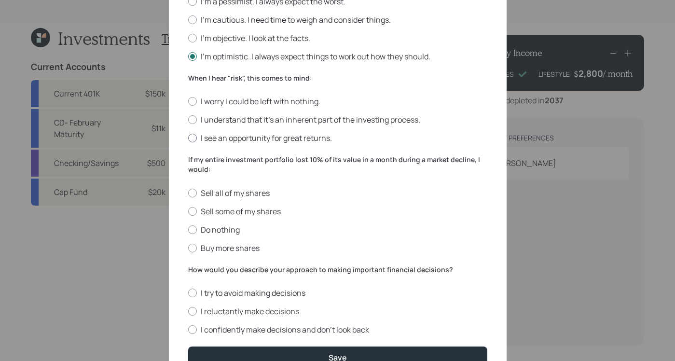
click at [189, 136] on div at bounding box center [192, 138] width 9 height 9
click at [188, 138] on input "I see an opportunity for great returns." at bounding box center [188, 138] width 0 height 0
radio input "true"
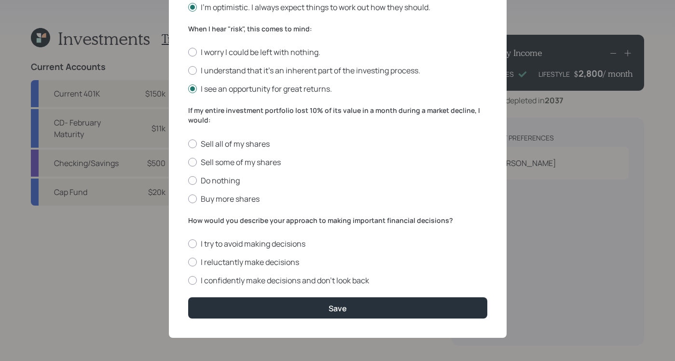
scroll to position [346, 0]
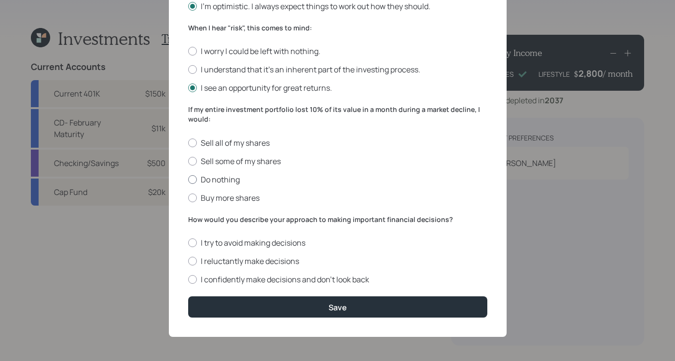
click at [192, 178] on div at bounding box center [192, 179] width 9 height 9
click at [188, 179] on input "Do nothing" at bounding box center [188, 179] width 0 height 0
radio input "true"
click at [190, 275] on div at bounding box center [192, 279] width 9 height 9
click at [188, 279] on input "I confidently make decisions and don’t look back" at bounding box center [188, 279] width 0 height 0
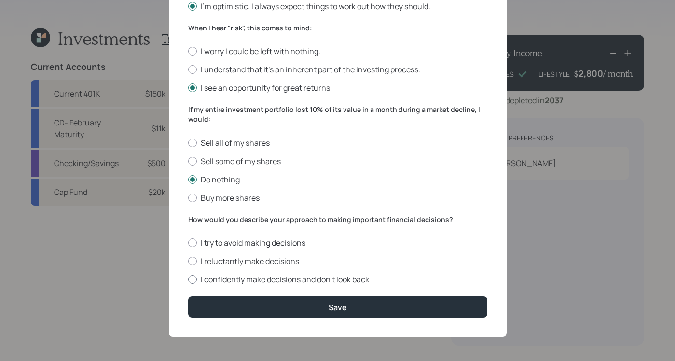
radio input "true"
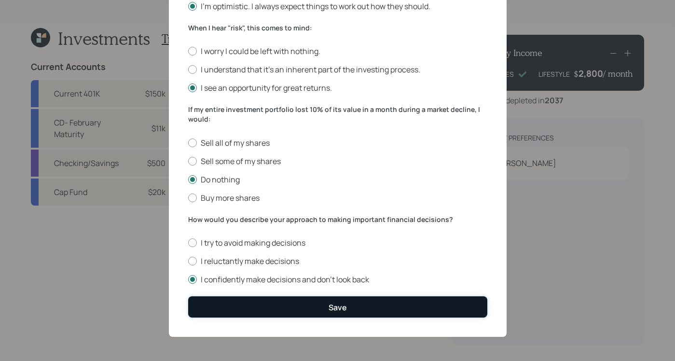
click at [300, 298] on button "Save" at bounding box center [337, 306] width 299 height 21
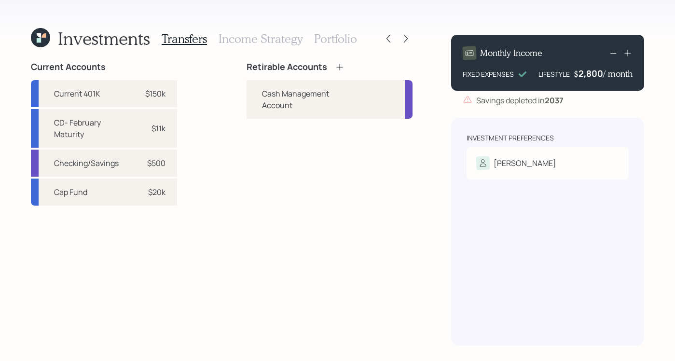
click at [336, 71] on icon at bounding box center [340, 67] width 10 height 10
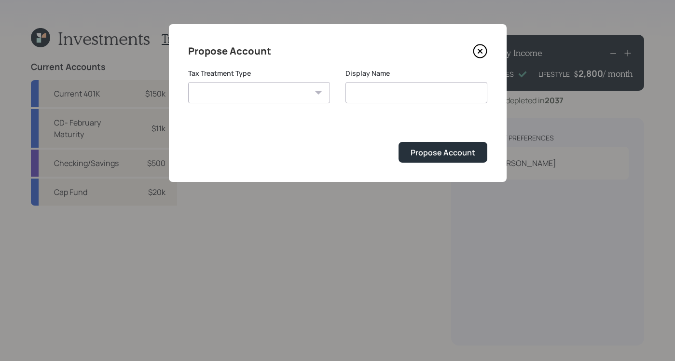
click at [304, 88] on select "Roth Taxable Traditional" at bounding box center [259, 92] width 142 height 21
select select "traditional"
click at [188, 82] on select "Roth Taxable Traditional" at bounding box center [259, 92] width 142 height 21
type input "Traditional"
click at [433, 148] on div "Propose Account" at bounding box center [442, 152] width 65 height 11
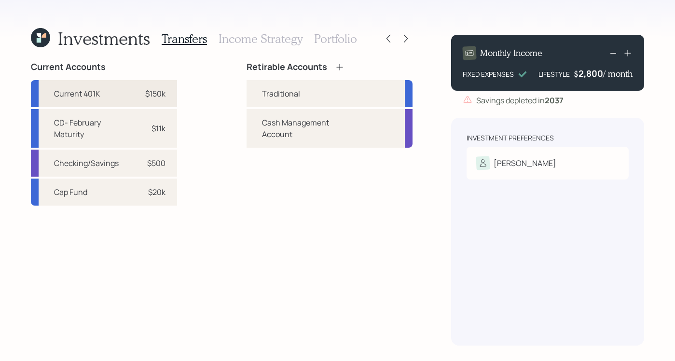
click at [155, 97] on div "$150k" at bounding box center [155, 94] width 20 height 12
click at [278, 93] on div "Traditional" at bounding box center [281, 94] width 38 height 12
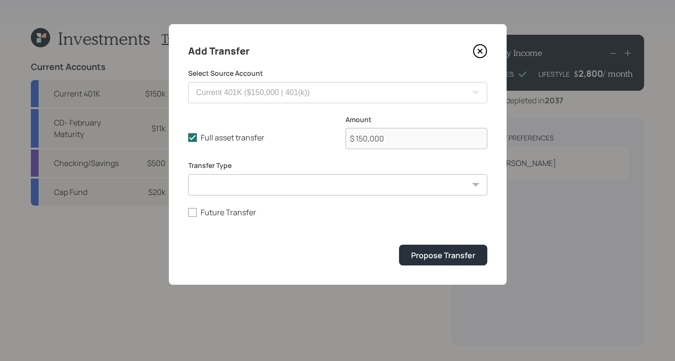
click at [300, 188] on select "ACAT Transfer Non ACAT Transfer Capitalize Rollover Rollover Deposit" at bounding box center [337, 184] width 299 height 21
select select "rollover"
click at [188, 174] on select "ACAT Transfer Non ACAT Transfer Capitalize Rollover Rollover Deposit" at bounding box center [337, 184] width 299 height 21
click at [414, 251] on div "Propose Transfer" at bounding box center [443, 255] width 64 height 11
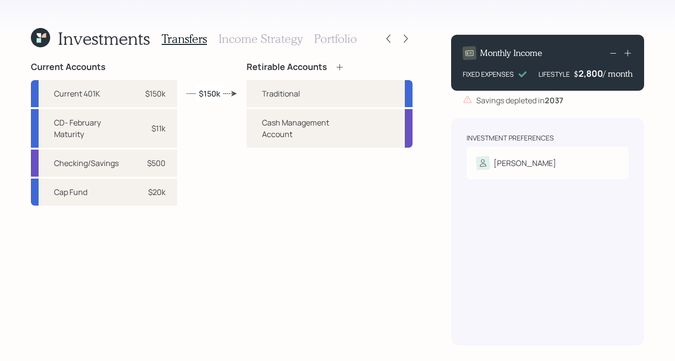
click at [271, 44] on h3 "Income Strategy" at bounding box center [260, 39] width 84 height 14
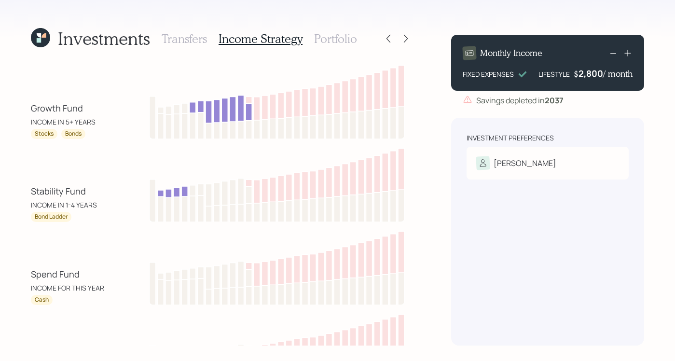
click at [327, 42] on h3 "Portfolio" at bounding box center [335, 39] width 43 height 14
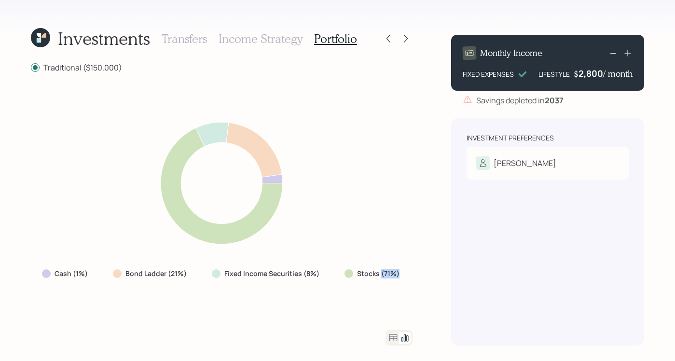
drag, startPoint x: 392, startPoint y: 273, endPoint x: 415, endPoint y: 272, distance: 23.2
click at [415, 272] on div "Investments Transfers Income Strategy Portfolio Traditional ($150,000) Cash (1%…" at bounding box center [337, 180] width 675 height 361
drag, startPoint x: 160, startPoint y: 272, endPoint x: 190, endPoint y: 274, distance: 30.0
click at [190, 274] on div "Bond Ladder (21%)" at bounding box center [150, 273] width 91 height 17
click at [238, 37] on h3 "Income Strategy" at bounding box center [260, 39] width 84 height 14
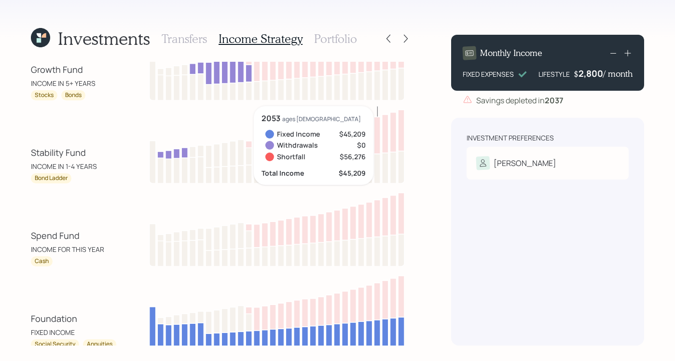
scroll to position [74, 0]
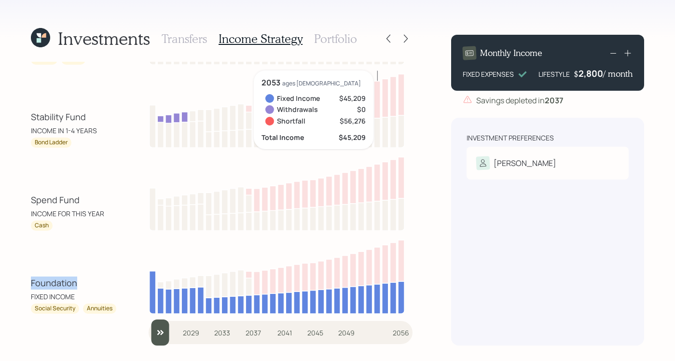
drag, startPoint x: 31, startPoint y: 282, endPoint x: 119, endPoint y: 286, distance: 87.4
click at [119, 286] on div "Foundation FIXED INCOME Social Security Annuities" at bounding box center [222, 274] width 382 height 77
click at [98, 251] on div "Foundation FIXED INCOME Social Security Annuities" at bounding box center [222, 274] width 382 height 77
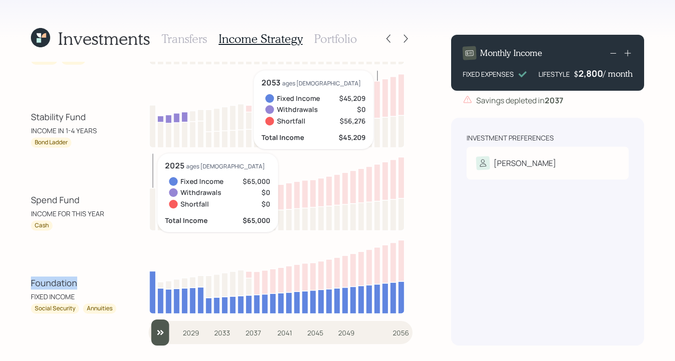
drag, startPoint x: 26, startPoint y: 283, endPoint x: 76, endPoint y: 280, distance: 50.7
click at [76, 280] on div "Investments Transfers Income Strategy Portfolio Growth Fund INCOME IN 5+ YEARS …" at bounding box center [337, 180] width 675 height 361
click at [86, 273] on div "Foundation FIXED INCOME Social Security Annuities" at bounding box center [222, 274] width 382 height 77
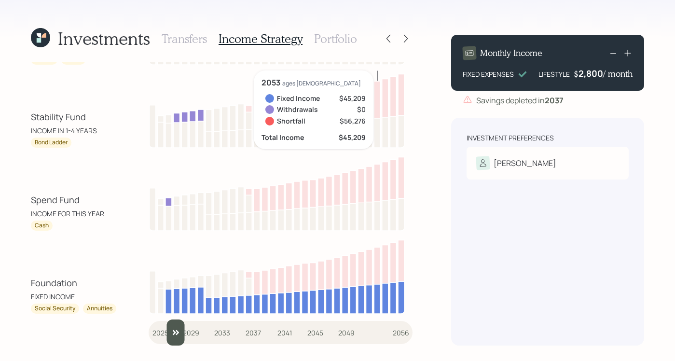
type input "2025"
drag, startPoint x: 162, startPoint y: 338, endPoint x: 150, endPoint y: 334, distance: 12.2
click at [150, 334] on input "slider" at bounding box center [281, 332] width 264 height 26
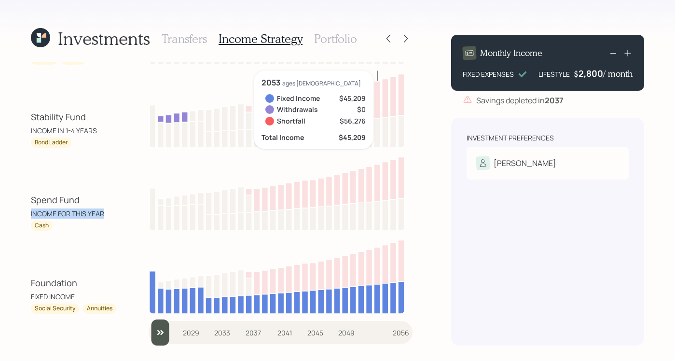
drag, startPoint x: 29, startPoint y: 212, endPoint x: 108, endPoint y: 212, distance: 78.1
click at [108, 212] on div "Investments Transfers Income Strategy Portfolio Growth Fund INCOME IN 5+ YEARS …" at bounding box center [337, 180] width 675 height 361
click at [108, 205] on div "Spend Fund INCOME FOR THIS YEAR" at bounding box center [74, 205] width 87 height 25
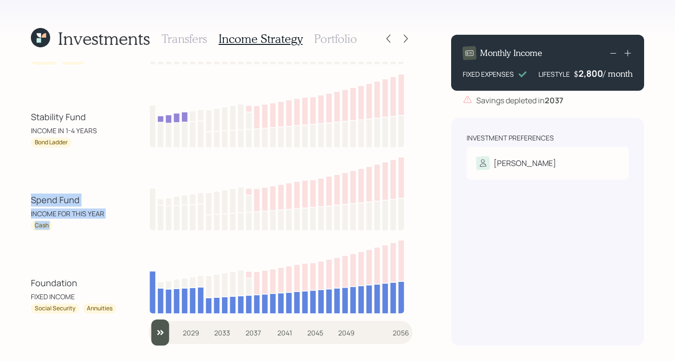
drag, startPoint x: 32, startPoint y: 199, endPoint x: 146, endPoint y: 205, distance: 113.9
click at [146, 205] on div "Spend Fund INCOME FOR THIS YEAR Cash" at bounding box center [222, 191] width 382 height 77
click at [75, 255] on div "Foundation FIXED INCOME Social Security Annuities" at bounding box center [222, 274] width 382 height 77
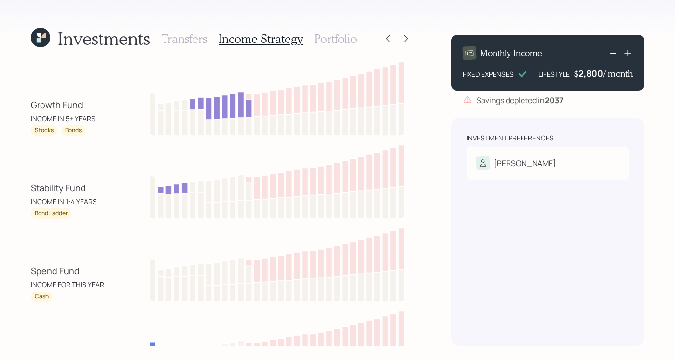
scroll to position [0, 0]
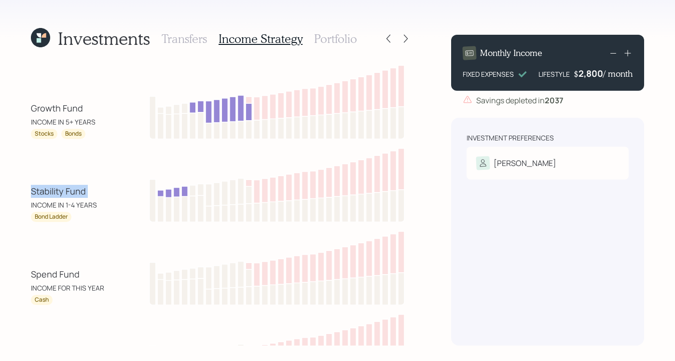
drag, startPoint x: 32, startPoint y: 188, endPoint x: 99, endPoint y: 189, distance: 67.0
click at [99, 189] on div "Stability Fund INCOME IN 1-4 YEARS" at bounding box center [74, 197] width 87 height 25
click at [112, 185] on div "Stability Fund INCOME IN 1-4 YEARS" at bounding box center [74, 197] width 87 height 25
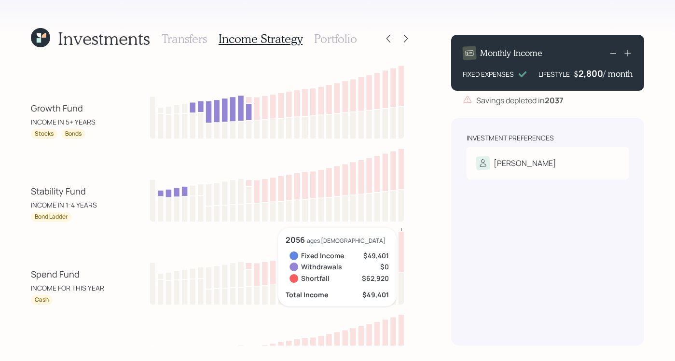
click at [437, 256] on div "Investments Transfers Income Strategy Portfolio Growth Fund INCOME IN 5+ YEARS …" at bounding box center [337, 180] width 675 height 361
click at [327, 35] on h3 "Portfolio" at bounding box center [335, 39] width 43 height 14
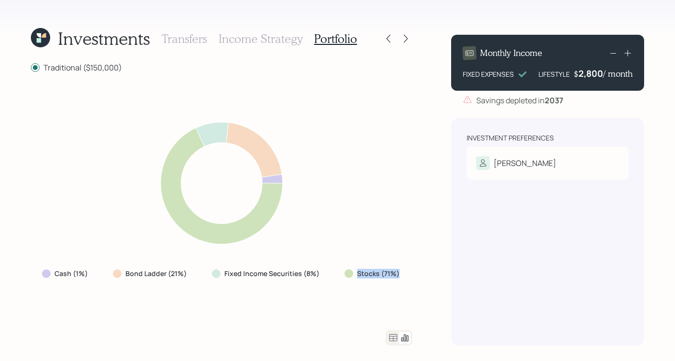
drag, startPoint x: 352, startPoint y: 272, endPoint x: 398, endPoint y: 270, distance: 45.9
click at [398, 270] on div "Stocks (71%)" at bounding box center [372, 274] width 57 height 10
click at [421, 259] on div "Investments Transfers Income Strategy Portfolio Traditional ($150,000) Cash (1%…" at bounding box center [337, 180] width 675 height 361
drag, startPoint x: 164, startPoint y: 274, endPoint x: 182, endPoint y: 268, distance: 19.7
click at [182, 268] on div "Bond Ladder (21%)" at bounding box center [150, 273] width 91 height 17
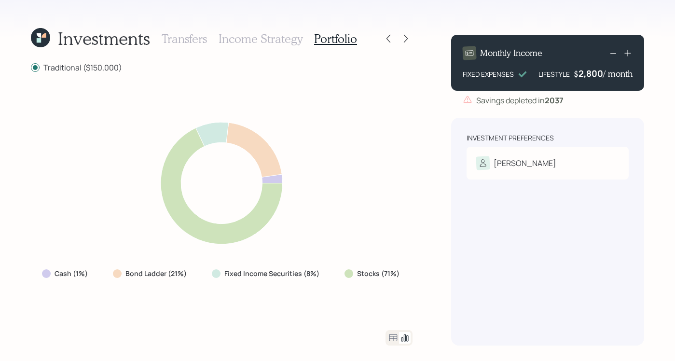
click at [184, 279] on div "Bond Ladder (21%)" at bounding box center [150, 273] width 91 height 17
drag, startPoint x: 235, startPoint y: 271, endPoint x: 269, endPoint y: 284, distance: 35.7
click at [314, 284] on div "Cash (1%) Bond Ladder (21%) Fixed Income Securities (8%) Stocks (71%)" at bounding box center [222, 201] width 382 height 234
click at [237, 303] on div "Cash (1%) Bond Ladder (21%) Fixed Income Securities (8%) Stocks (71%)" at bounding box center [222, 201] width 382 height 234
drag, startPoint x: 75, startPoint y: 274, endPoint x: 84, endPoint y: 270, distance: 10.6
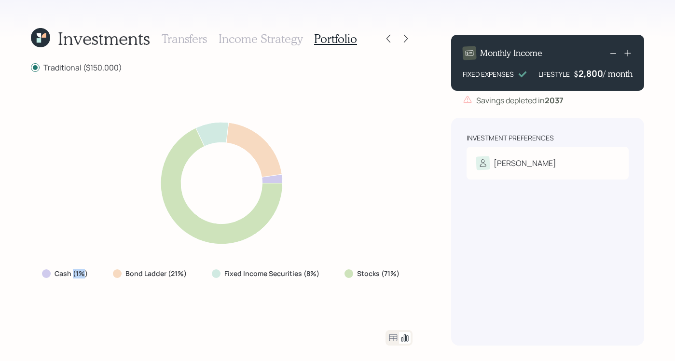
click at [84, 270] on label "Cash (1%)" at bounding box center [71, 274] width 33 height 10
click at [64, 318] on div "Cash (1%) Bond Ladder (21%) Fixed Income Securities (8%) Stocks (71%)" at bounding box center [222, 201] width 382 height 234
click at [402, 38] on icon at bounding box center [406, 39] width 10 height 10
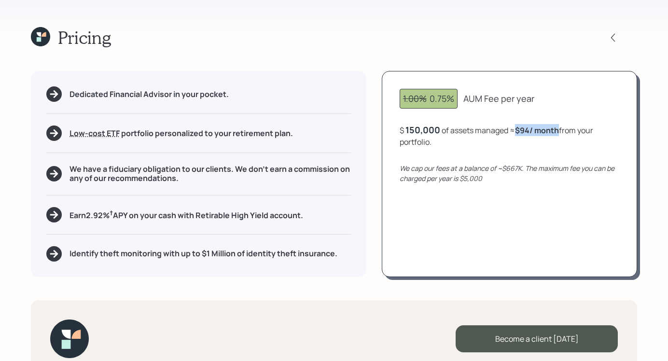
drag, startPoint x: 517, startPoint y: 129, endPoint x: 559, endPoint y: 128, distance: 42.0
click at [559, 128] on div "$ 150,000 of assets managed ≈ $94 / month from your portfolio ." at bounding box center [508, 136] width 219 height 24
click at [519, 47] on div "Pricing" at bounding box center [334, 37] width 606 height 21
drag, startPoint x: 518, startPoint y: 131, endPoint x: 544, endPoint y: 129, distance: 26.1
click at [544, 129] on b "$94 / month" at bounding box center [537, 130] width 44 height 11
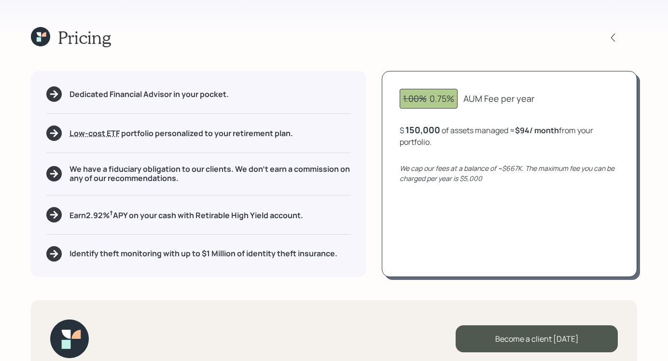
click at [526, 55] on div "Pricing Dedicated Financial Advisor in your pocket. Low-cost ETF Retirable uses…" at bounding box center [334, 180] width 668 height 361
click at [44, 31] on icon at bounding box center [40, 36] width 19 height 19
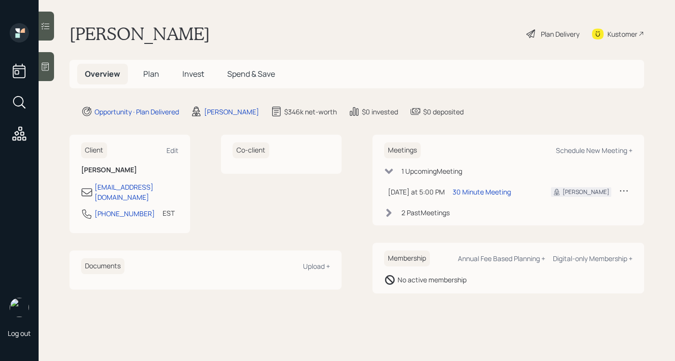
click at [349, 38] on div "Janice Johnson Plan Delivery Kustomer" at bounding box center [356, 33] width 574 height 21
click at [358, 27] on div "Janice Johnson Plan Delivery Kustomer" at bounding box center [356, 33] width 574 height 21
click at [592, 148] on div "Schedule New Meeting +" at bounding box center [594, 150] width 77 height 9
select select "b1d8ea90-abcc-42aa-86cc-4f33a132aacc"
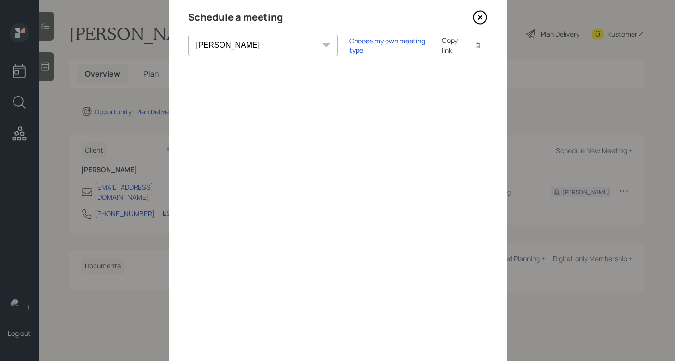
scroll to position [73, 0]
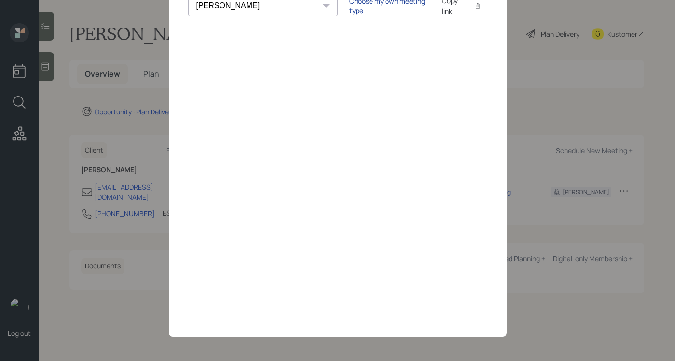
click at [349, 8] on div "Choose my own meeting type" at bounding box center [389, 6] width 81 height 18
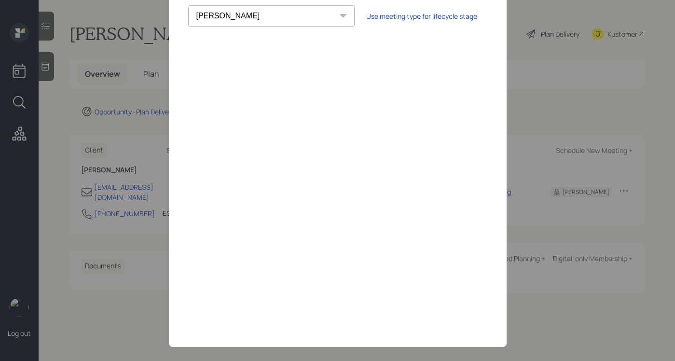
scroll to position [52, 0]
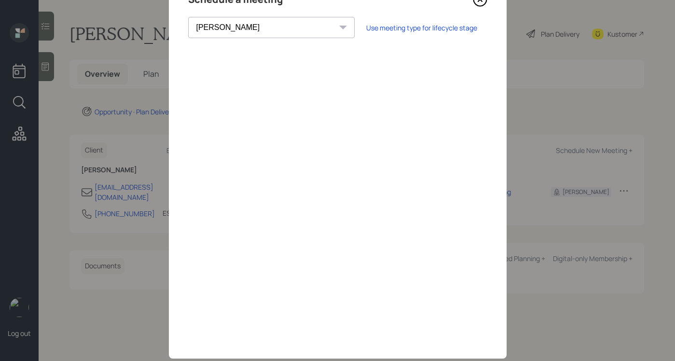
click at [348, 19] on div "Theresa Spinello Matthew Burke Xavier Ross Eitan Bar-David Ian Yamey Trevor Nel…" at bounding box center [337, 27] width 299 height 21
click at [366, 30] on div "Use meeting type for lifecycle stage" at bounding box center [421, 27] width 111 height 9
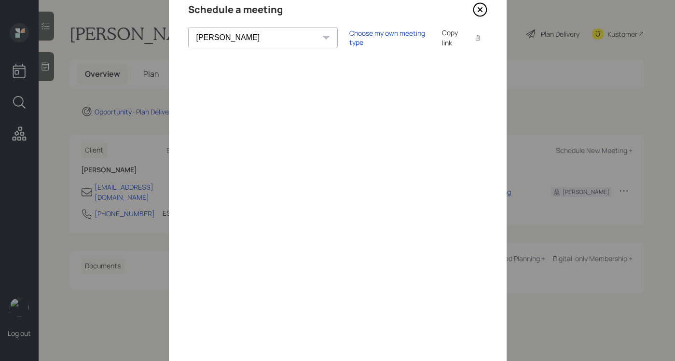
scroll to position [30, 0]
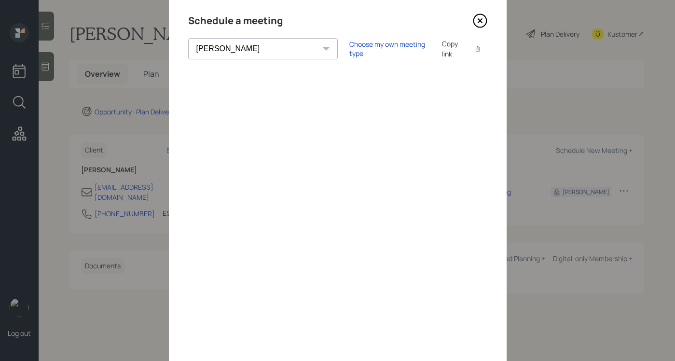
click at [349, 54] on div "Choose my own meeting type Copy link Copy text" at bounding box center [418, 49] width 138 height 20
click at [349, 51] on div "Choose my own meeting type" at bounding box center [389, 49] width 81 height 18
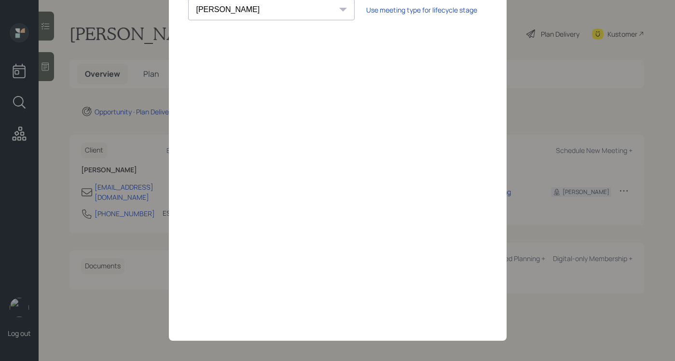
scroll to position [73, 0]
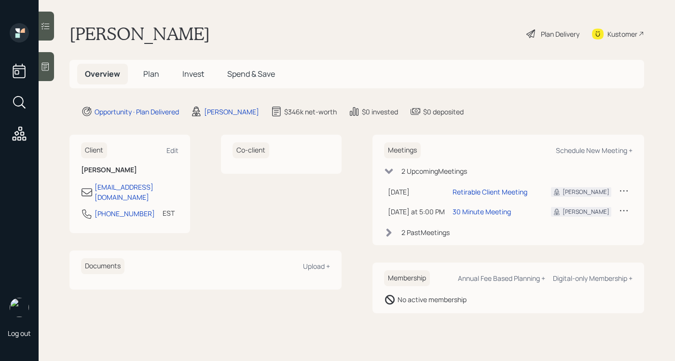
click at [538, 28] on div "Plan Delivery" at bounding box center [552, 33] width 55 height 21
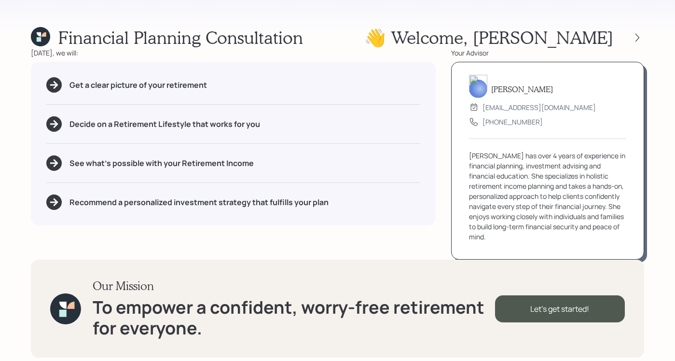
drag, startPoint x: 52, startPoint y: 32, endPoint x: 36, endPoint y: 45, distance: 20.2
click at [52, 33] on div "Financial Planning Consultation" at bounding box center [167, 37] width 272 height 21
click at [39, 31] on icon at bounding box center [40, 36] width 19 height 19
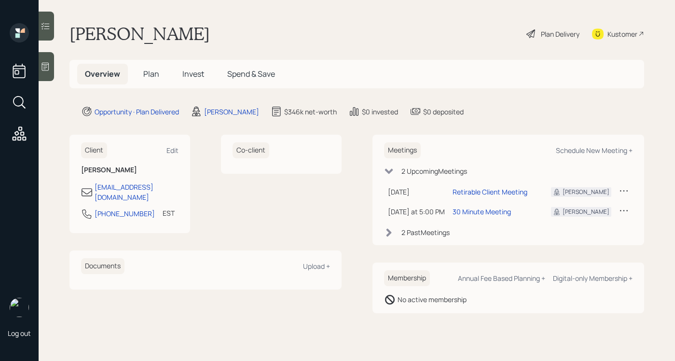
click at [146, 81] on h5 "Plan" at bounding box center [151, 74] width 31 height 21
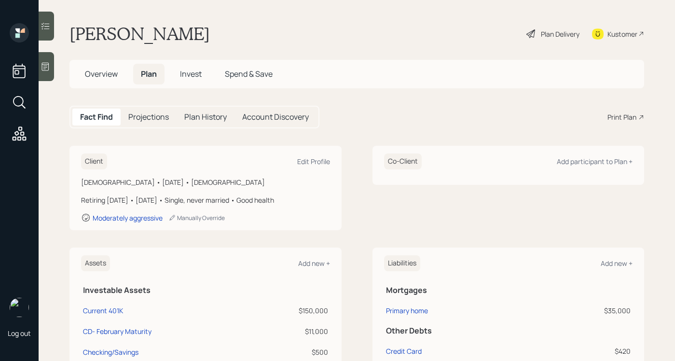
click at [615, 114] on div "Print Plan" at bounding box center [621, 117] width 29 height 10
click at [97, 73] on span "Overview" at bounding box center [101, 73] width 33 height 11
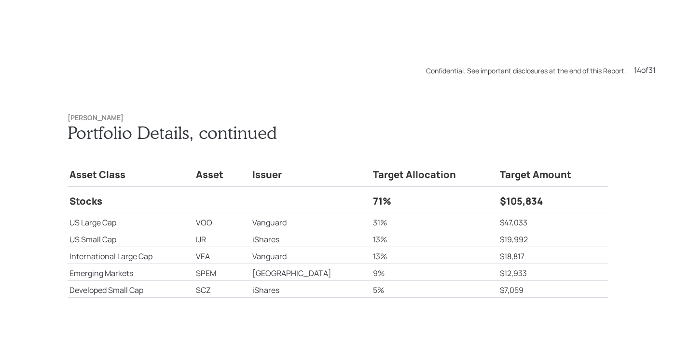
scroll to position [5051, 0]
